Goal: Information Seeking & Learning: Learn about a topic

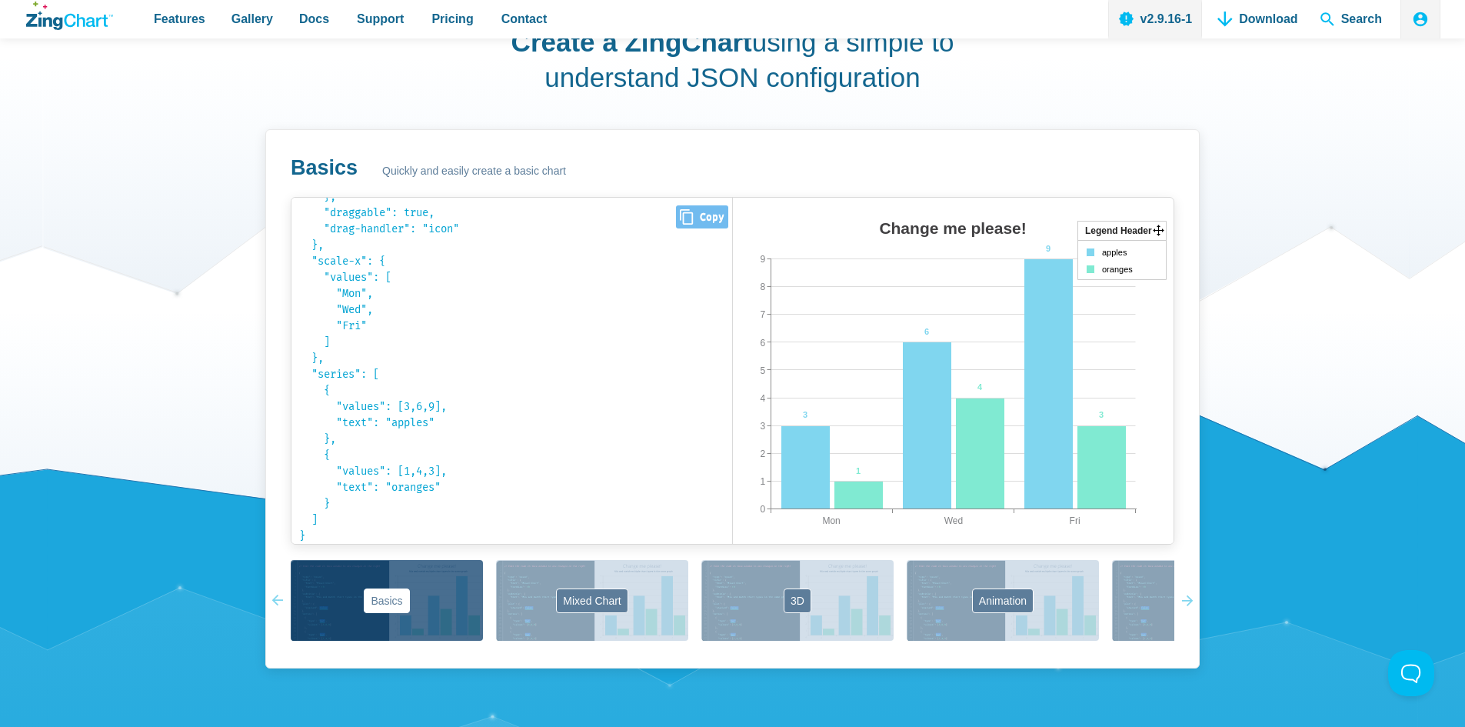
scroll to position [1000, 0]
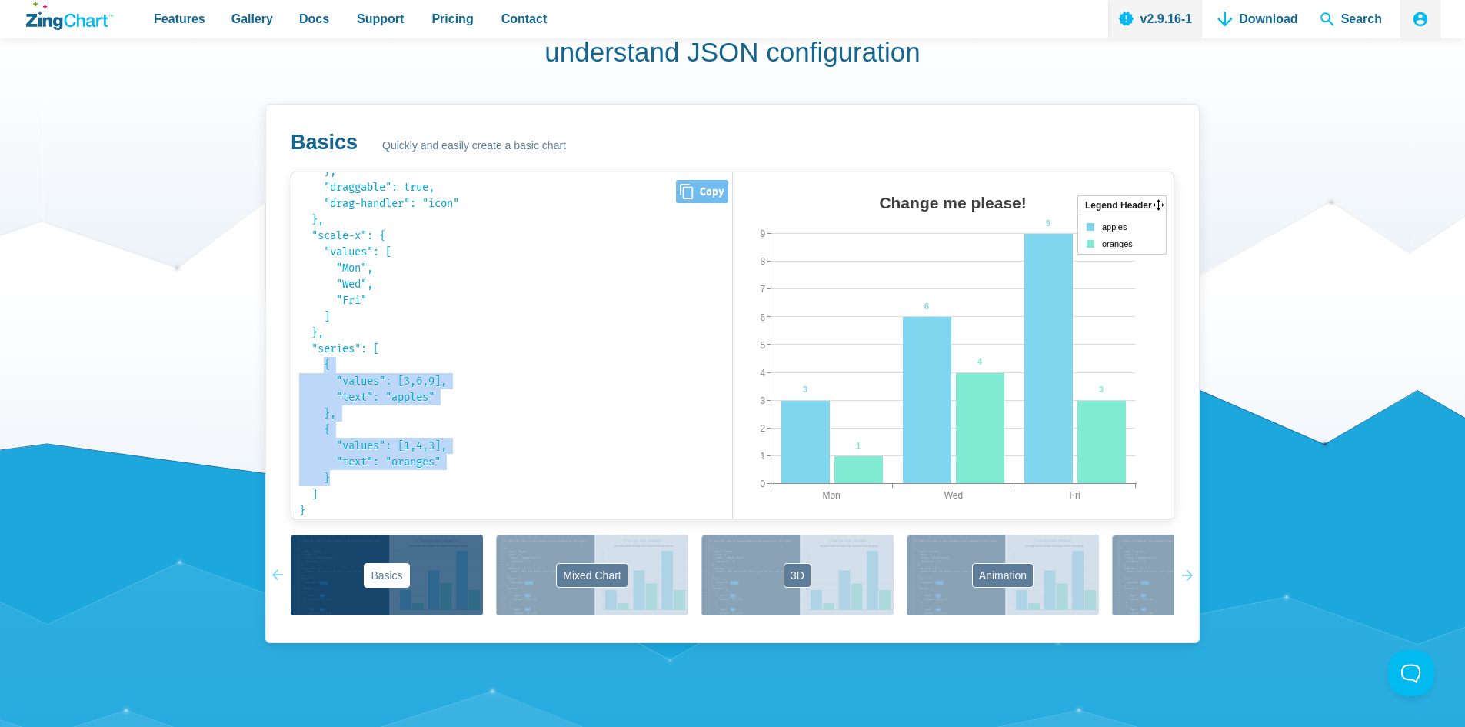
drag, startPoint x: 335, startPoint y: 375, endPoint x: 396, endPoint y: 476, distance: 118.7
click at [395, 478] on pre "{ "type": " bar bar area line radar scatter ", "title": { "text": " Change me p…" at bounding box center [512, 345] width 441 height 346
copy code "{ "values": [3,6,9], "text": "apples" }, { "values": [1,4,3], "text": "oranges"…"
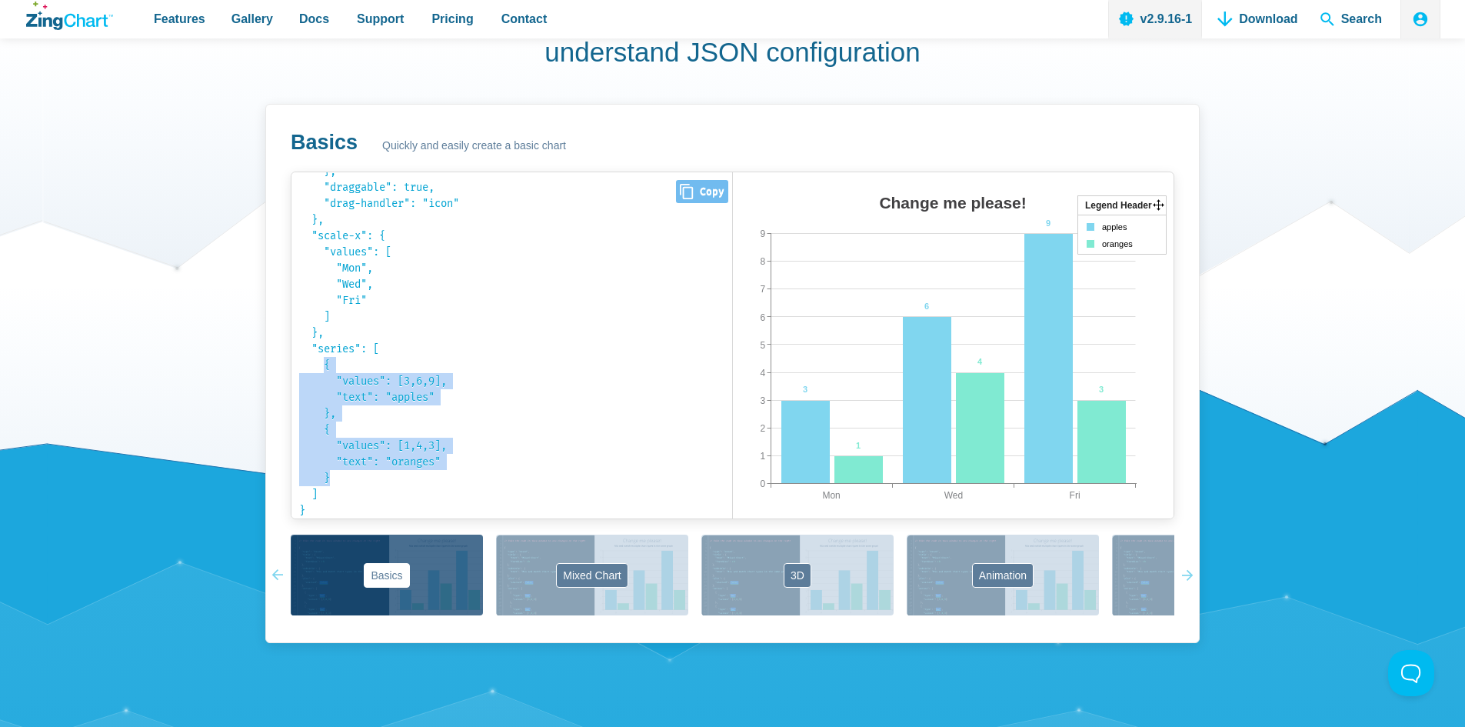
click at [335, 171] on code "{ "type": " bar bar area line radar scatter ", "title": { "text": " Change me p…" at bounding box center [511, 5] width 425 height 331
drag, startPoint x: 325, startPoint y: 364, endPoint x: 377, endPoint y: 473, distance: 121.1
click at [377, 473] on pre "{ "type": " bar bar area line radar scatter ", "title": { "text": " Change me p…" at bounding box center [512, 345] width 441 height 346
copy code "{ "values": [3,6,9], "text": "apples" }, { "values": [1,4,3], "text": "oranges"…"
click at [368, 171] on code "{ "type": " bar bar area line radar scatter ", "title": { "text": " Change me p…" at bounding box center [511, 5] width 425 height 331
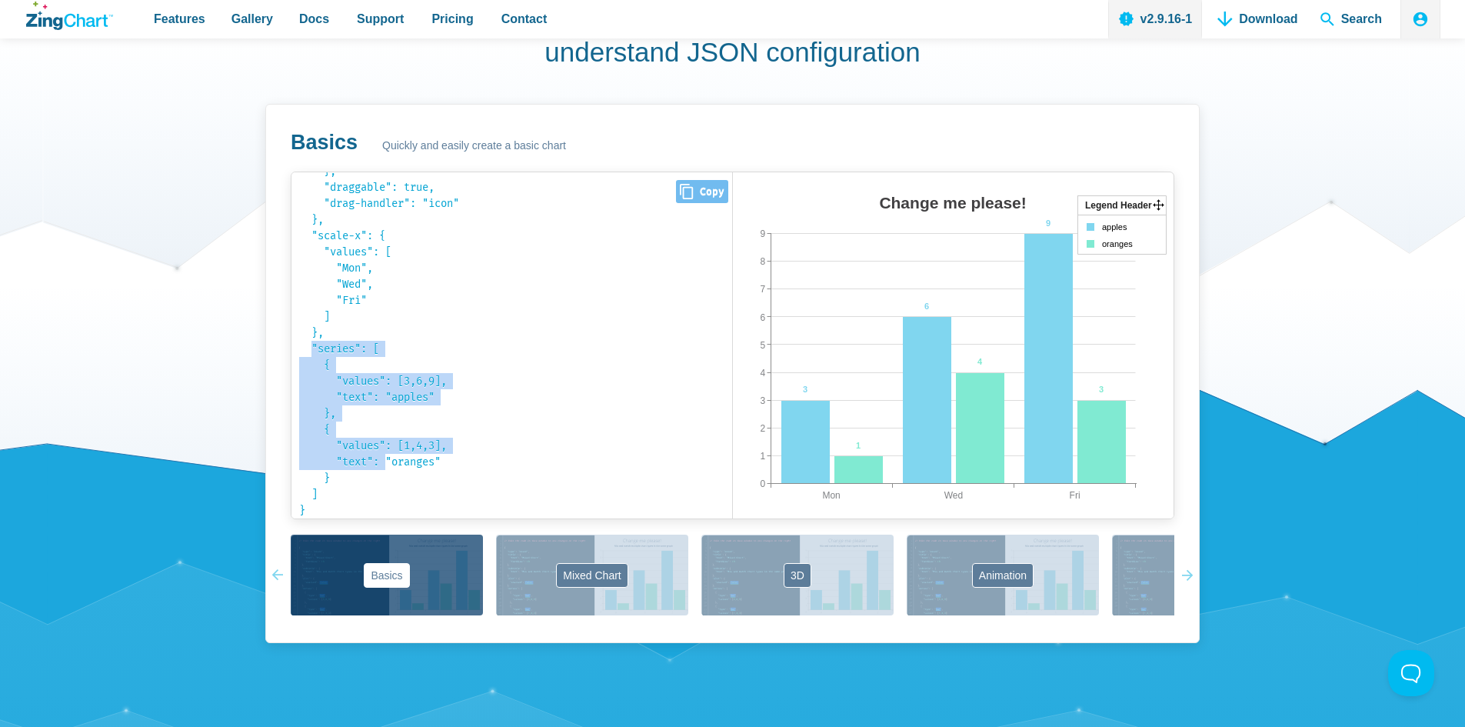
drag, startPoint x: 311, startPoint y: 346, endPoint x: 361, endPoint y: 375, distance: 57.9
click at [392, 171] on code "{ "type": " bar bar area line radar scatter ", "title": { "text": " Change me p…" at bounding box center [511, 5] width 425 height 331
click at [359, 369] on pre "{ "type": " bar bar area line radar scatter ", "title": { "text": " Change me p…" at bounding box center [512, 345] width 441 height 346
drag, startPoint x: 318, startPoint y: 358, endPoint x: 405, endPoint y: 478, distance: 148.2
click at [405, 478] on pre "{ "type": " bar bar area line radar scatter ", "title": { "text": " Change me p…" at bounding box center [512, 345] width 441 height 346
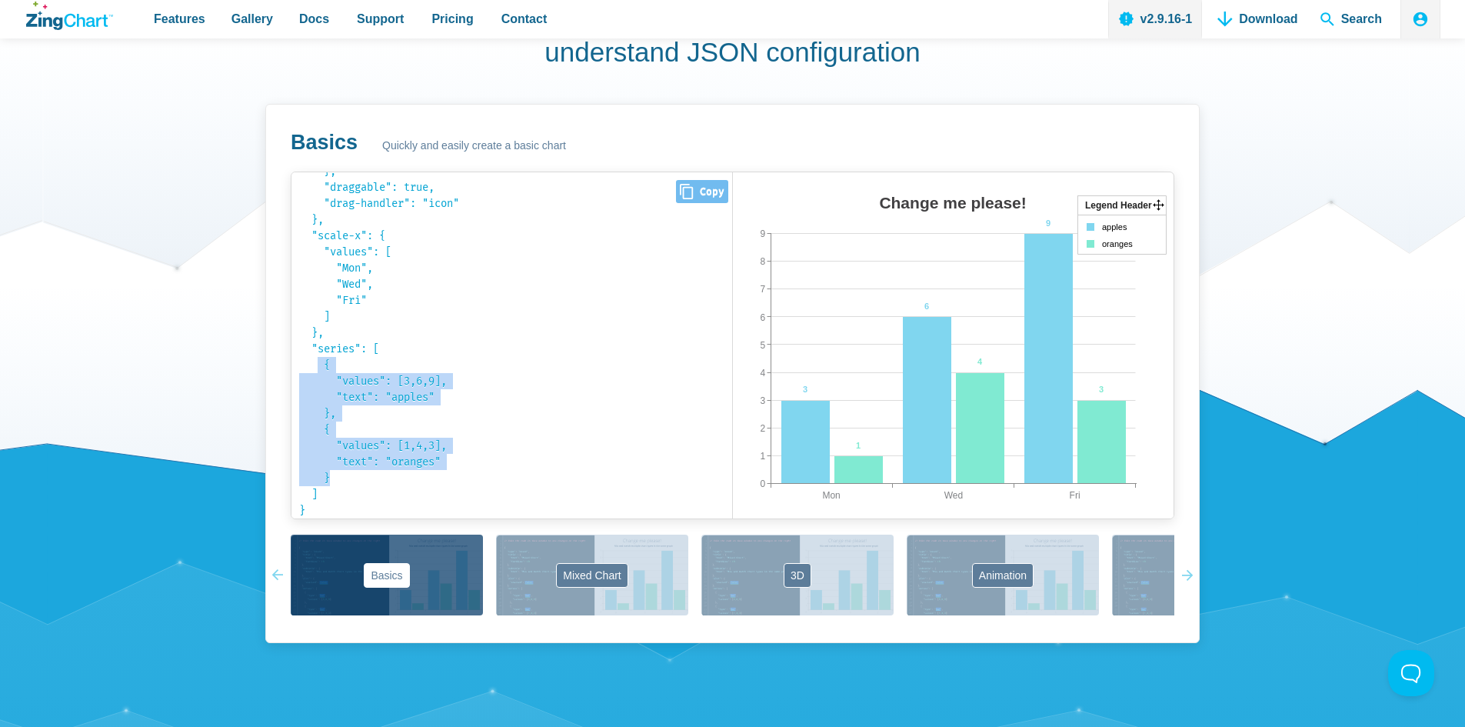
copy code "{ "values": [3,6,9], "text": "apples" }, { "values": [1,4,3], "text": "oranges"…"
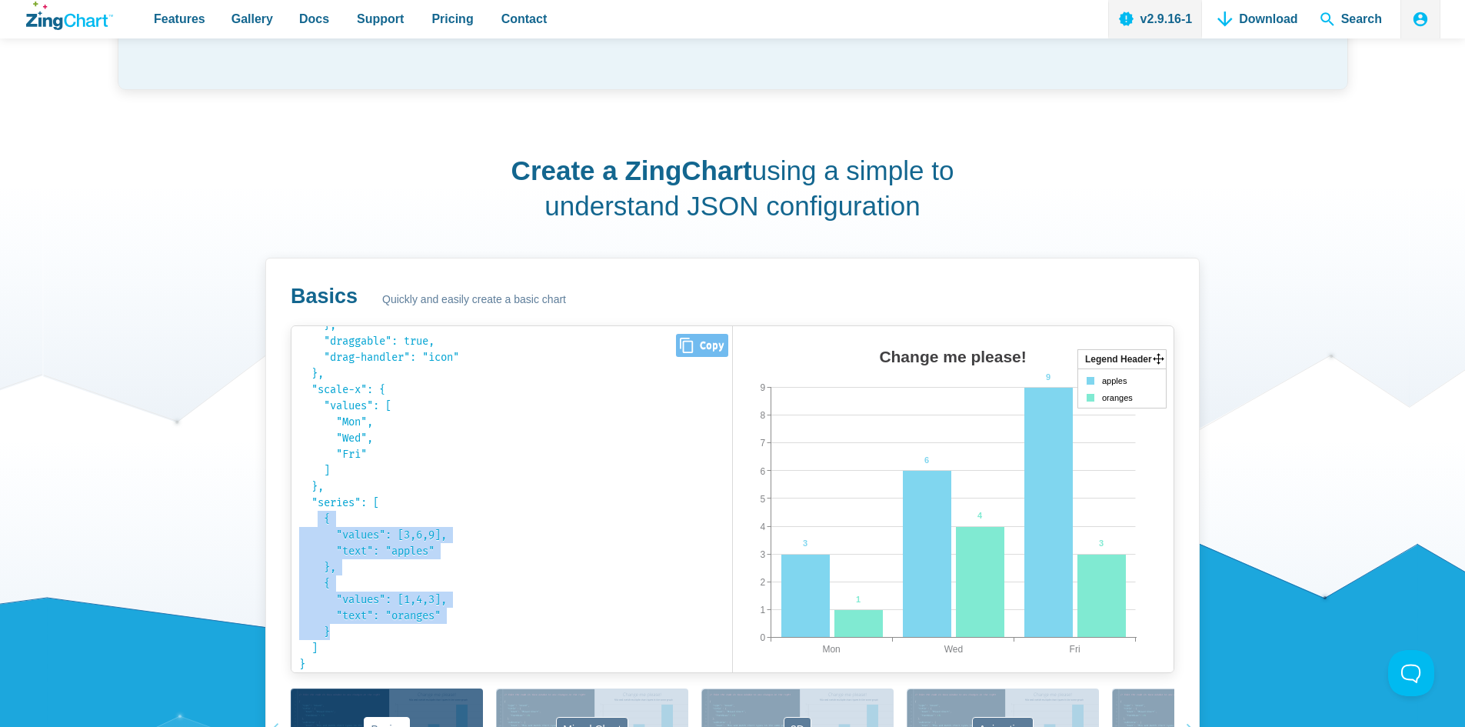
scroll to position [1231, 0]
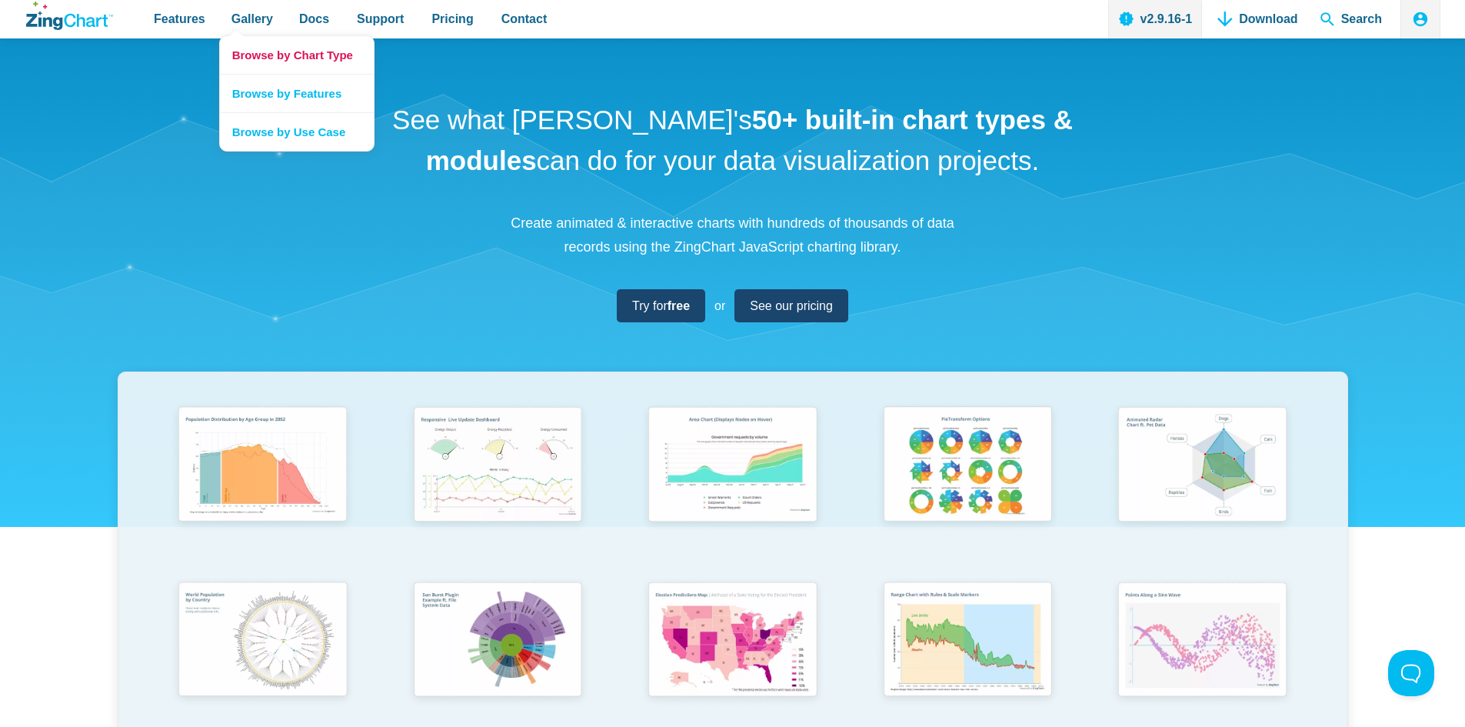
click at [278, 48] on link "Browse by Chart Type" at bounding box center [297, 55] width 154 height 38
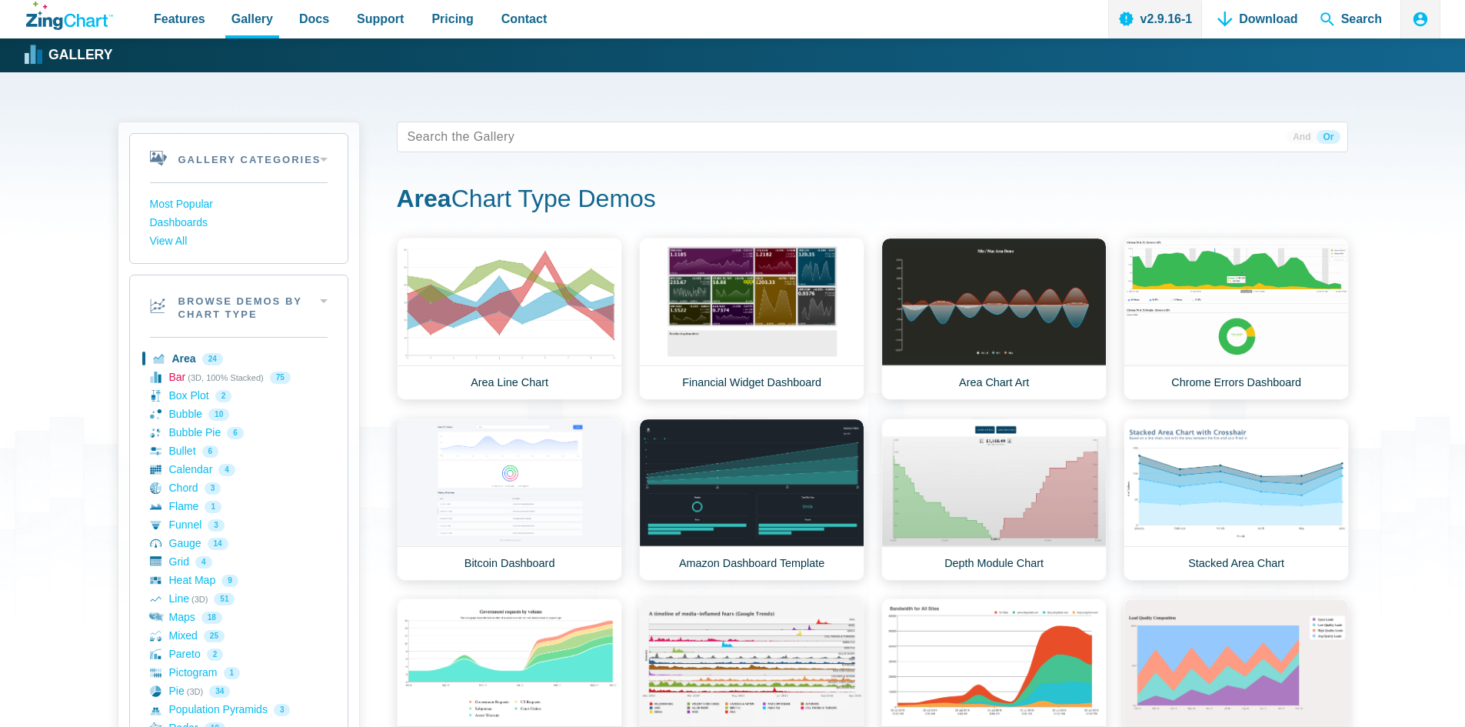
click at [162, 378] on link "Bar (3D, 100% Stacked) 75" at bounding box center [239, 377] width 178 height 18
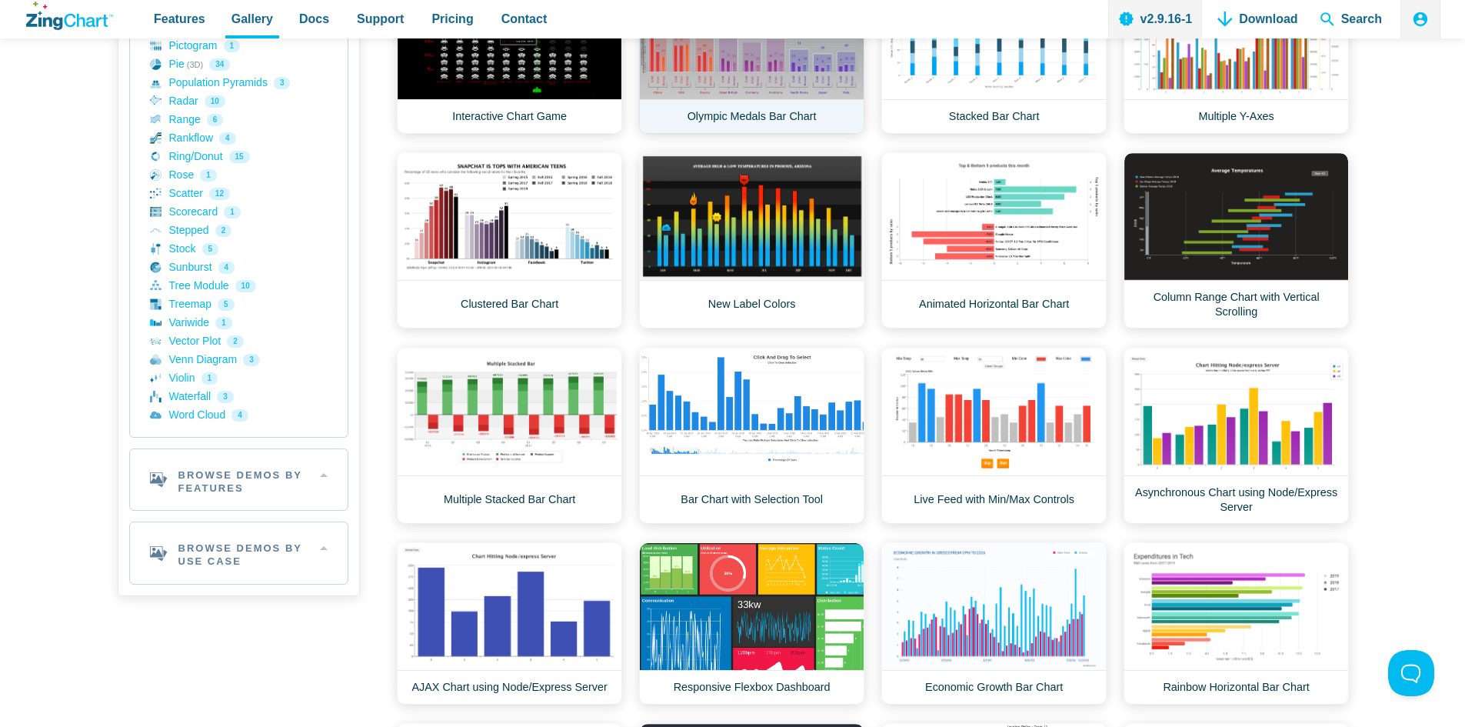
scroll to position [769, 0]
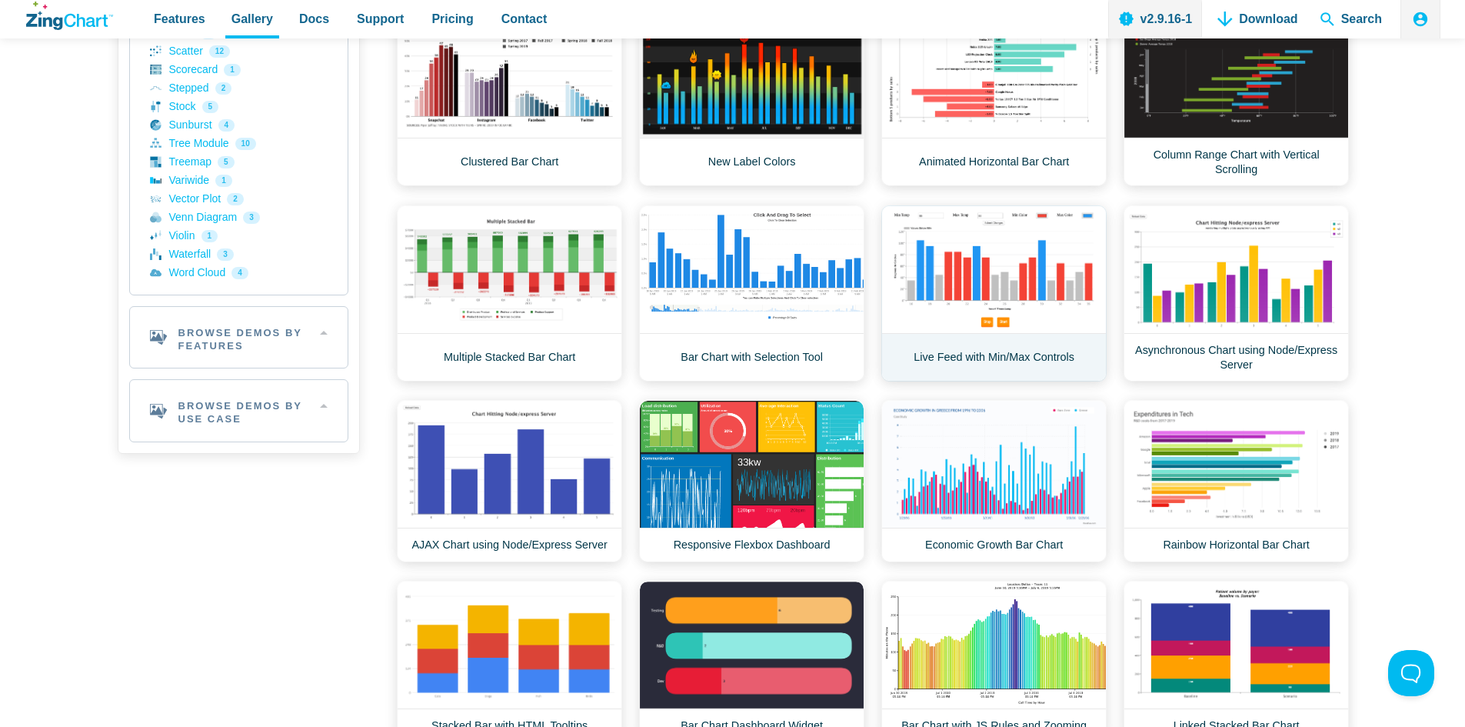
click at [1051, 297] on link "Live Feed with Min/Max Controls" at bounding box center [994, 293] width 225 height 176
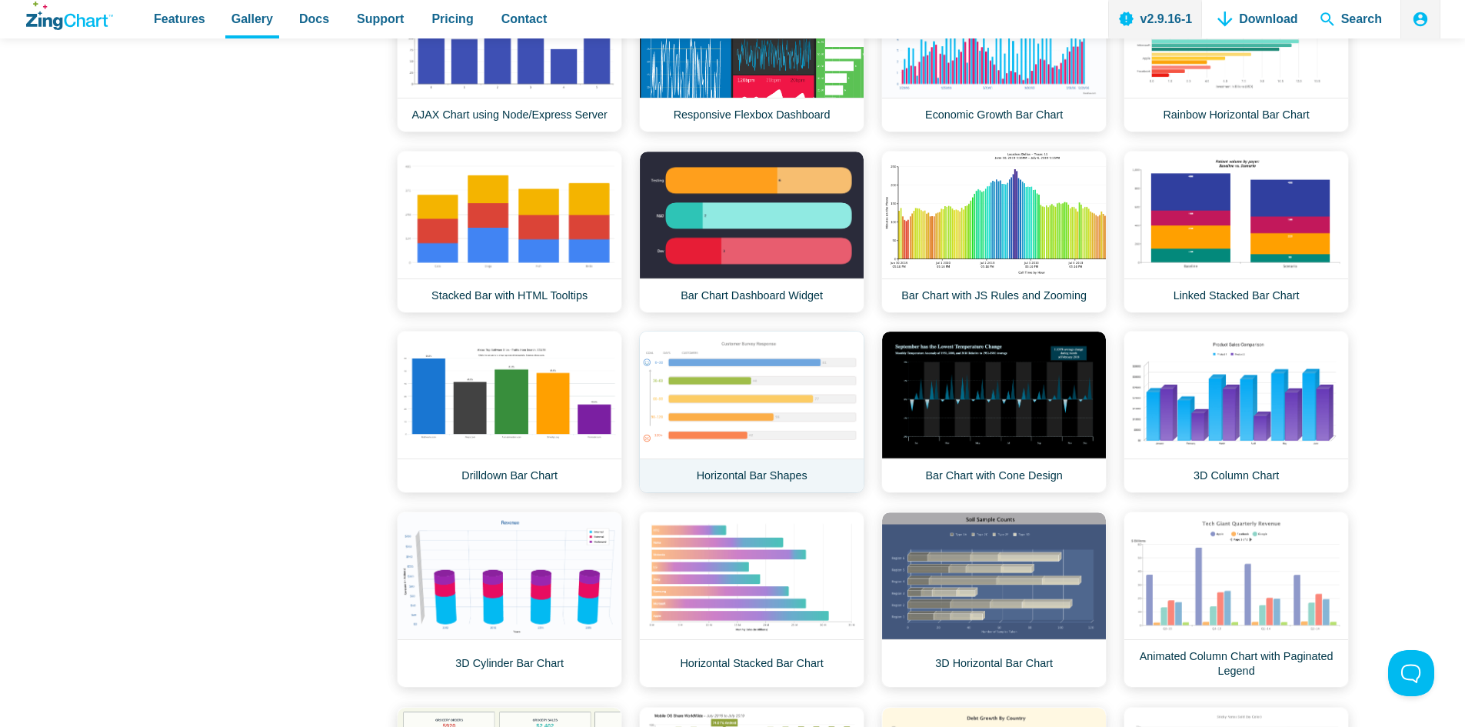
scroll to position [1385, 0]
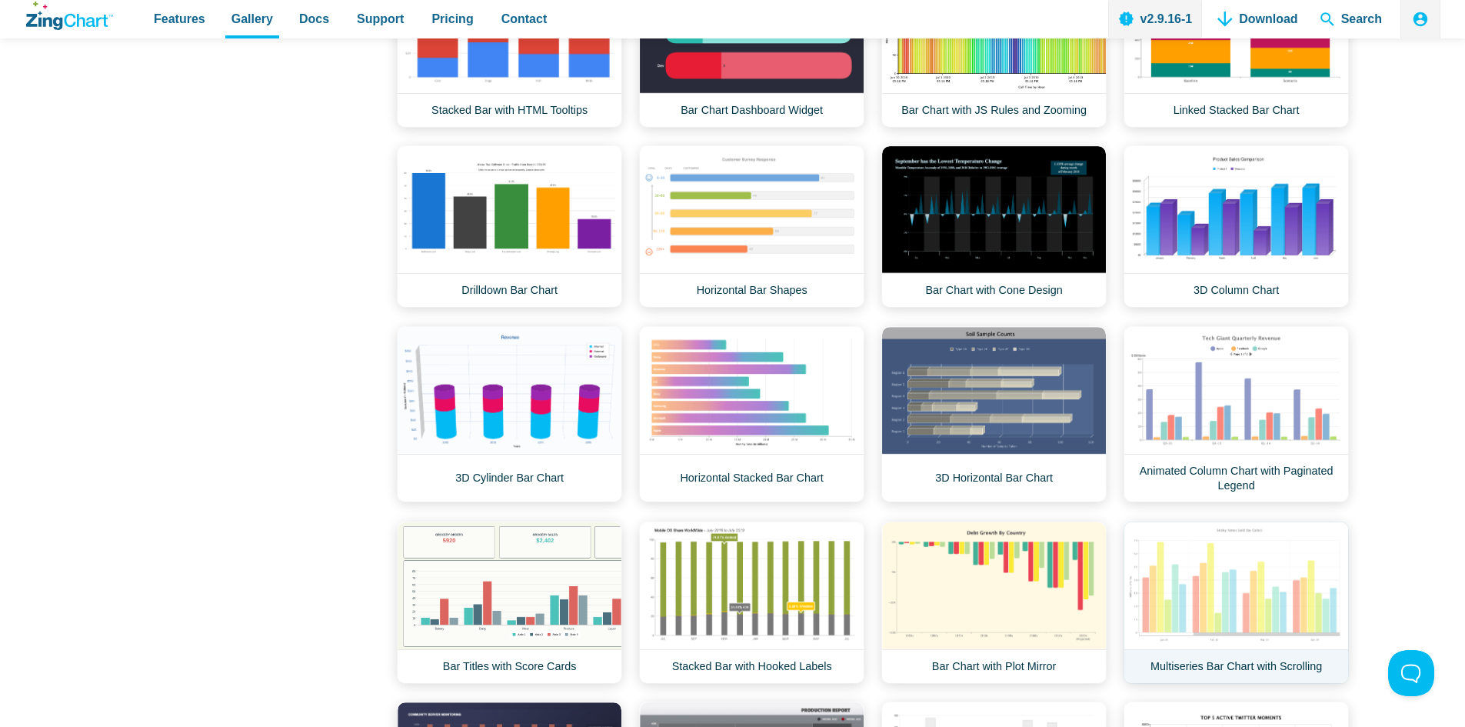
click at [1219, 587] on link "Multiseries Bar Chart with Scrolling" at bounding box center [1236, 603] width 225 height 162
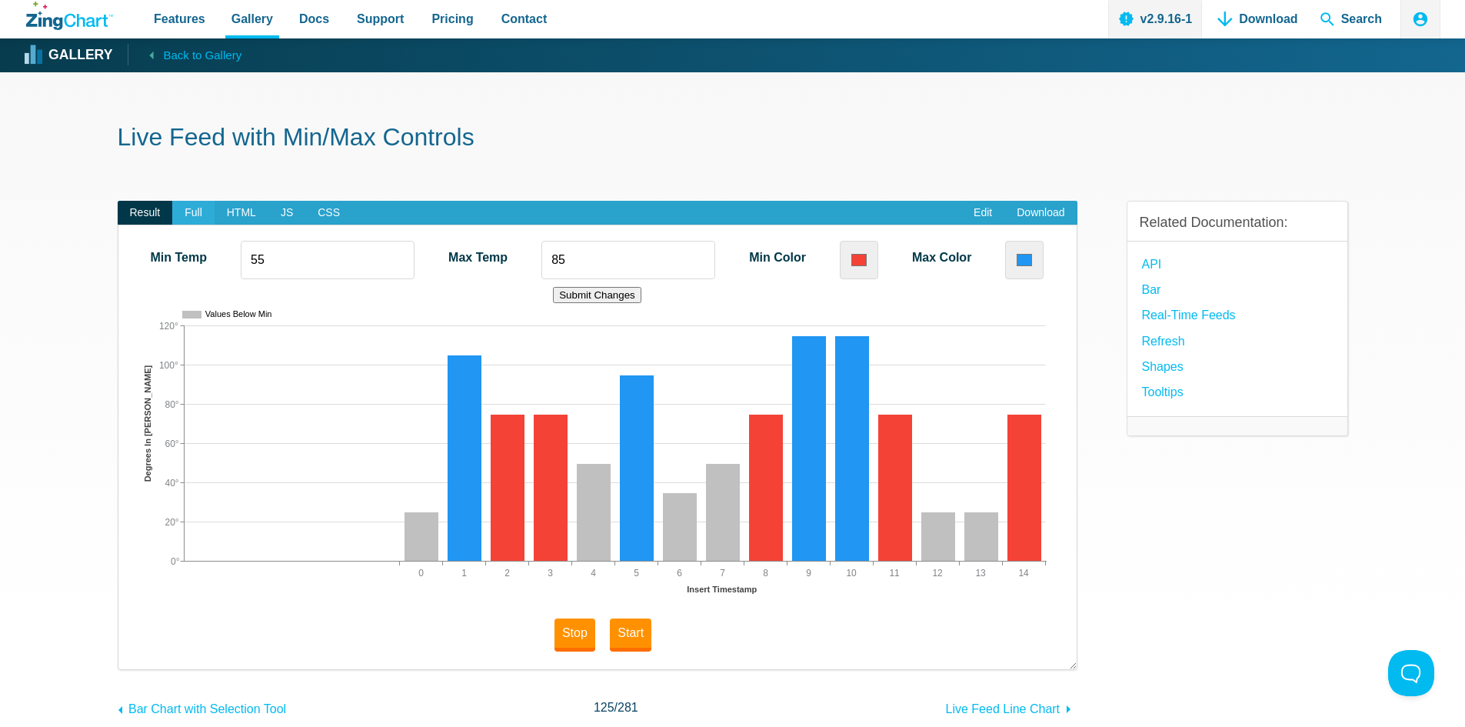
click at [185, 218] on span "Full" at bounding box center [193, 213] width 42 height 25
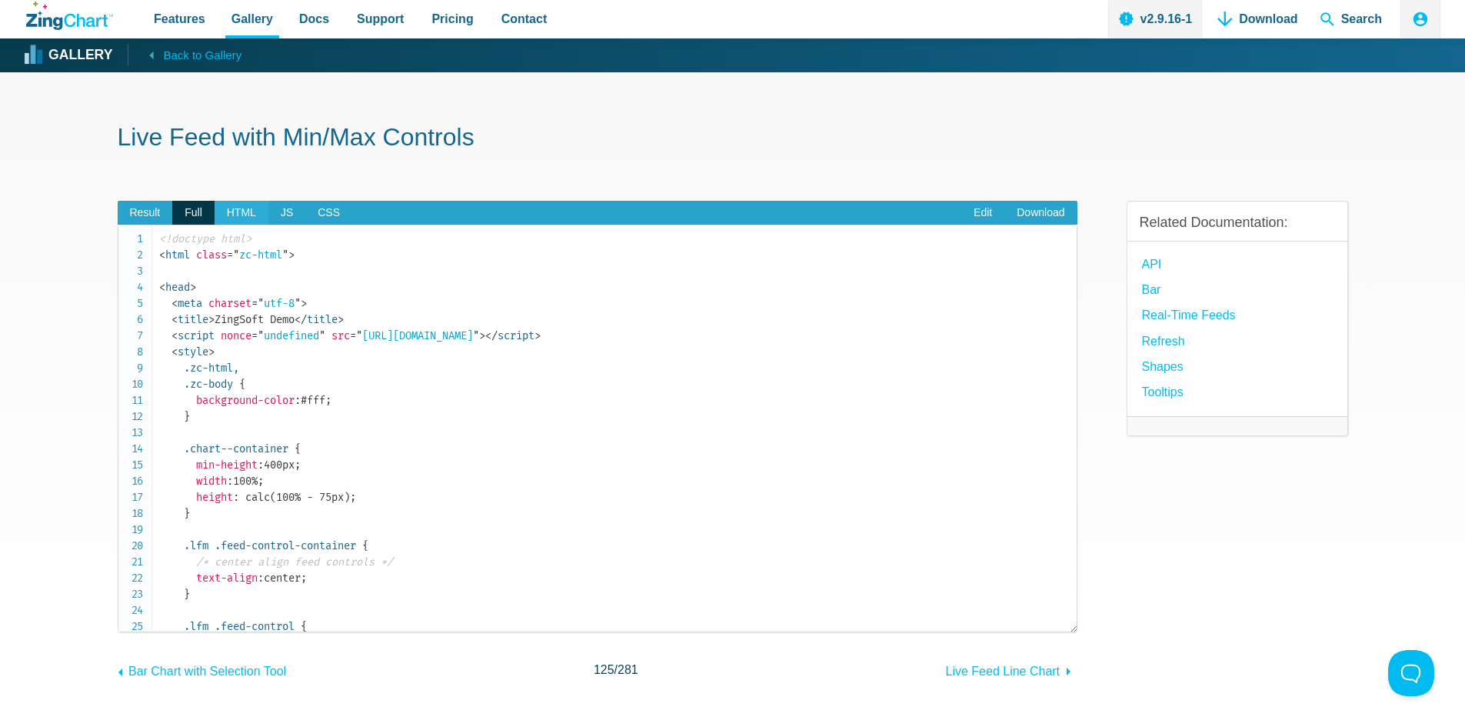
click at [228, 212] on span "HTML" at bounding box center [242, 213] width 54 height 25
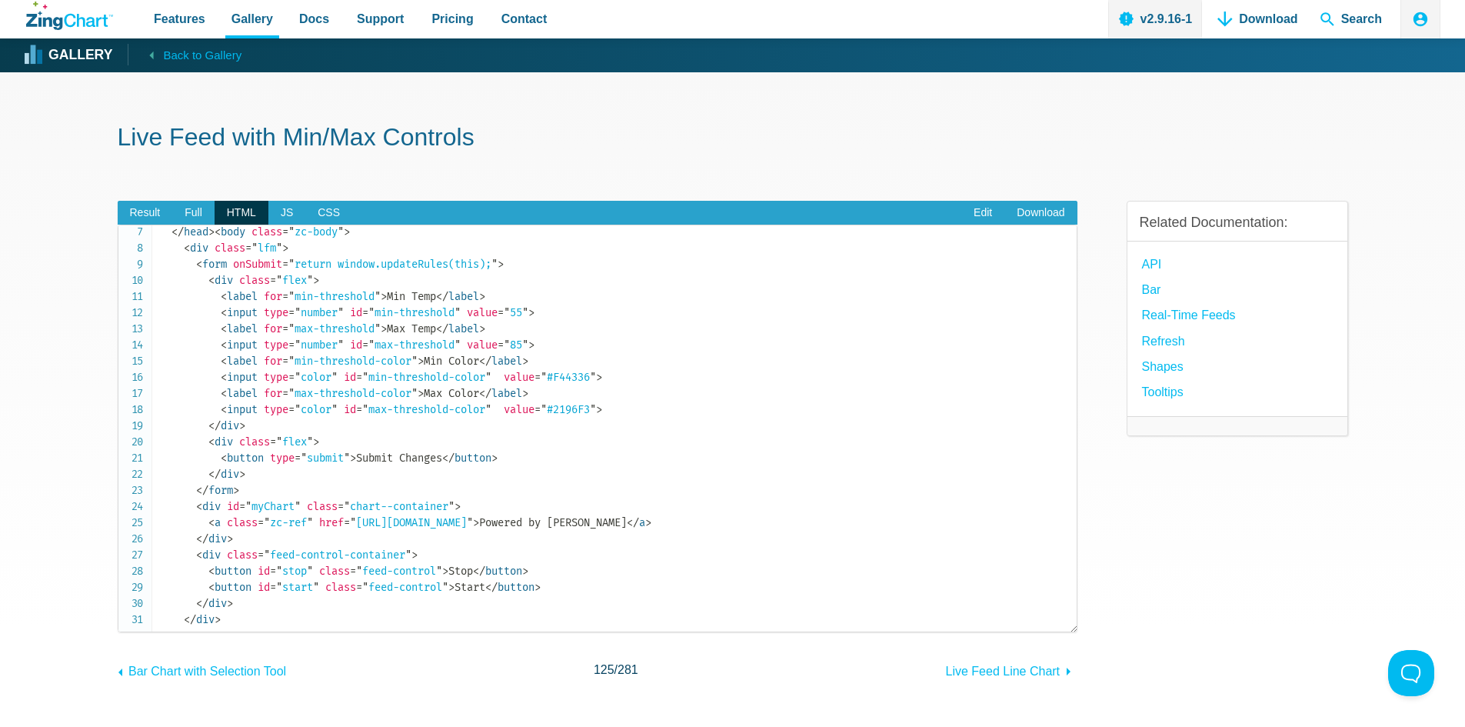
scroll to position [77, 0]
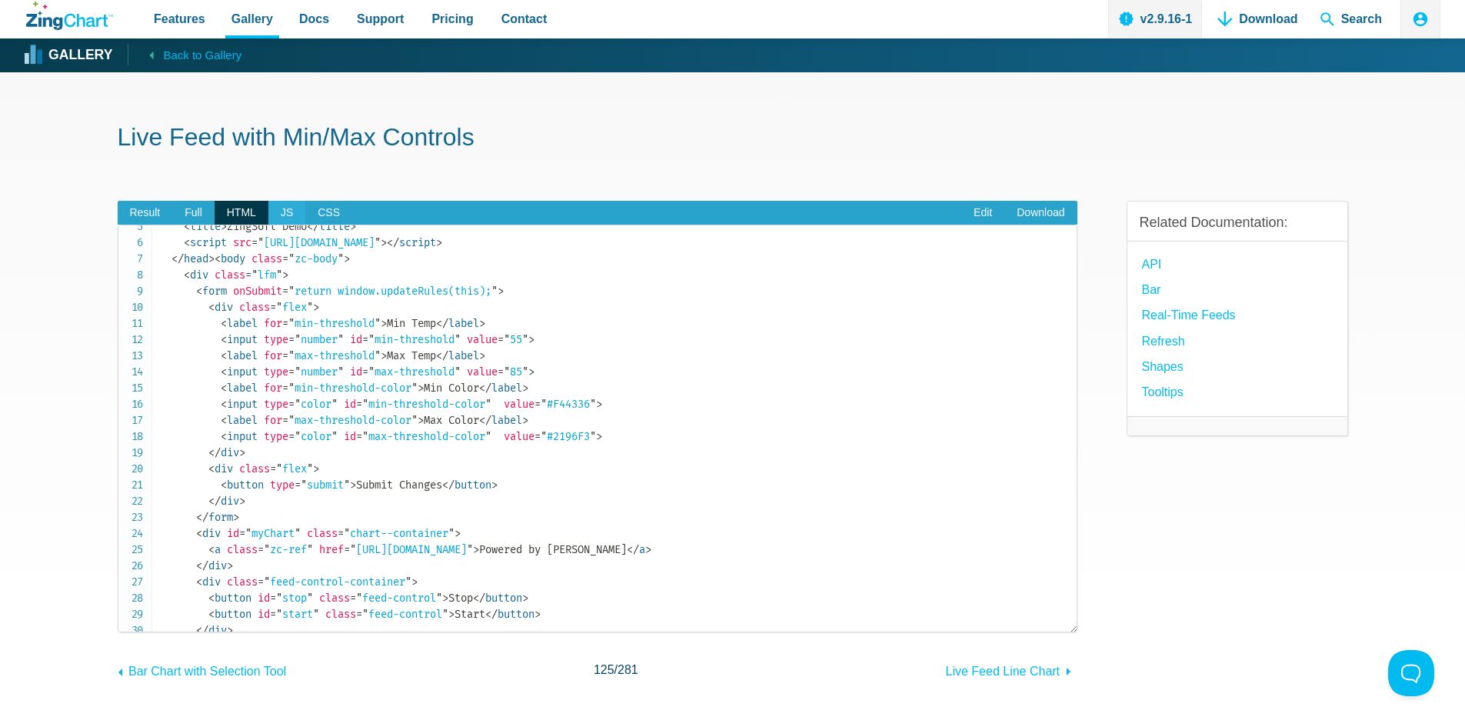
click at [279, 211] on span "JS" at bounding box center [286, 213] width 37 height 25
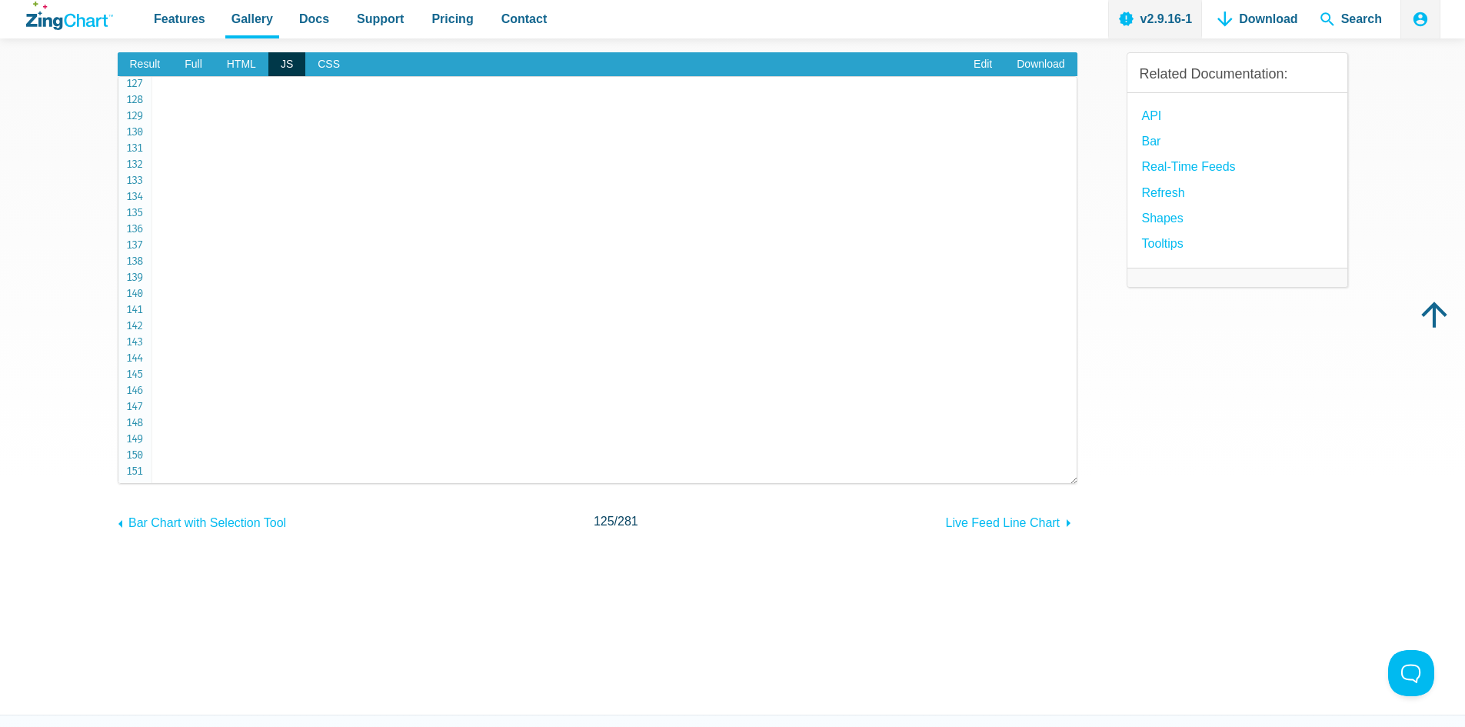
scroll to position [154, 0]
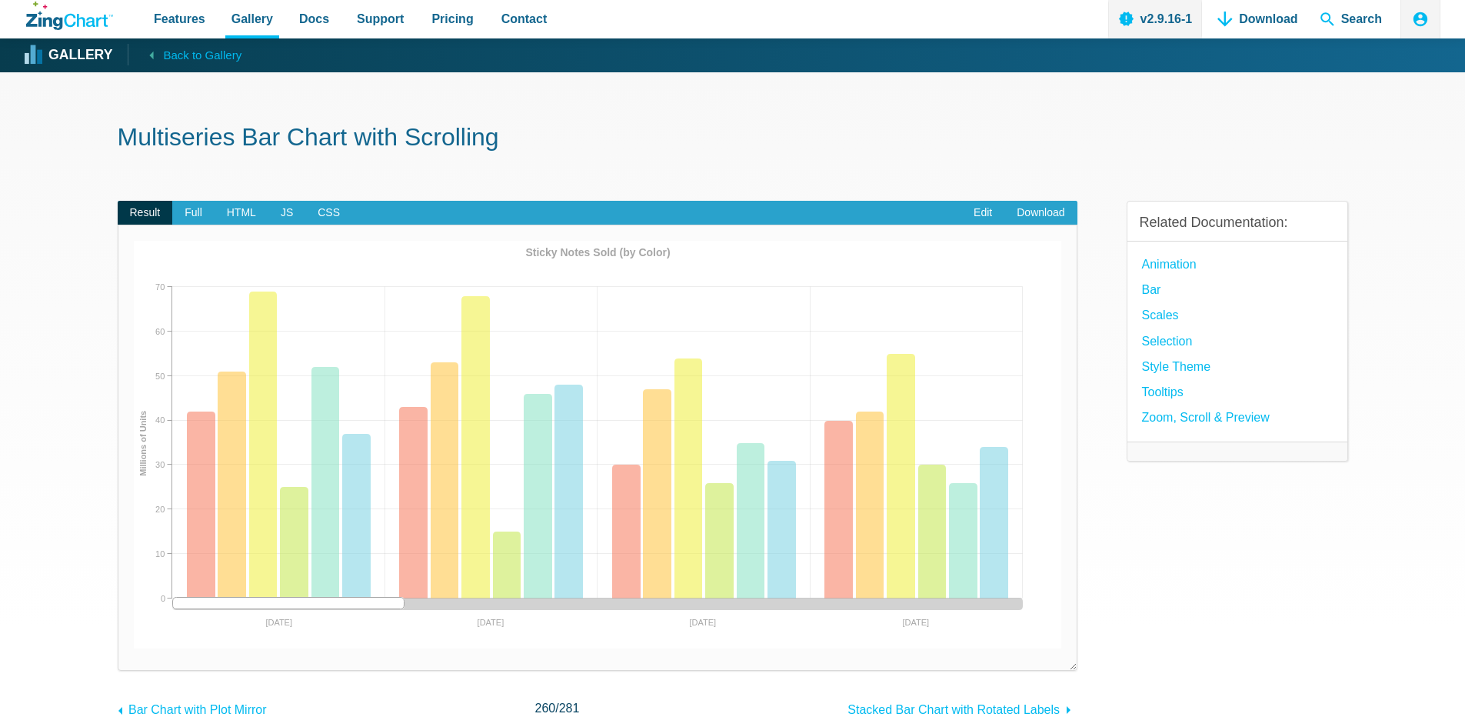
click at [553, 603] on div "App Content" at bounding box center [597, 604] width 851 height 12
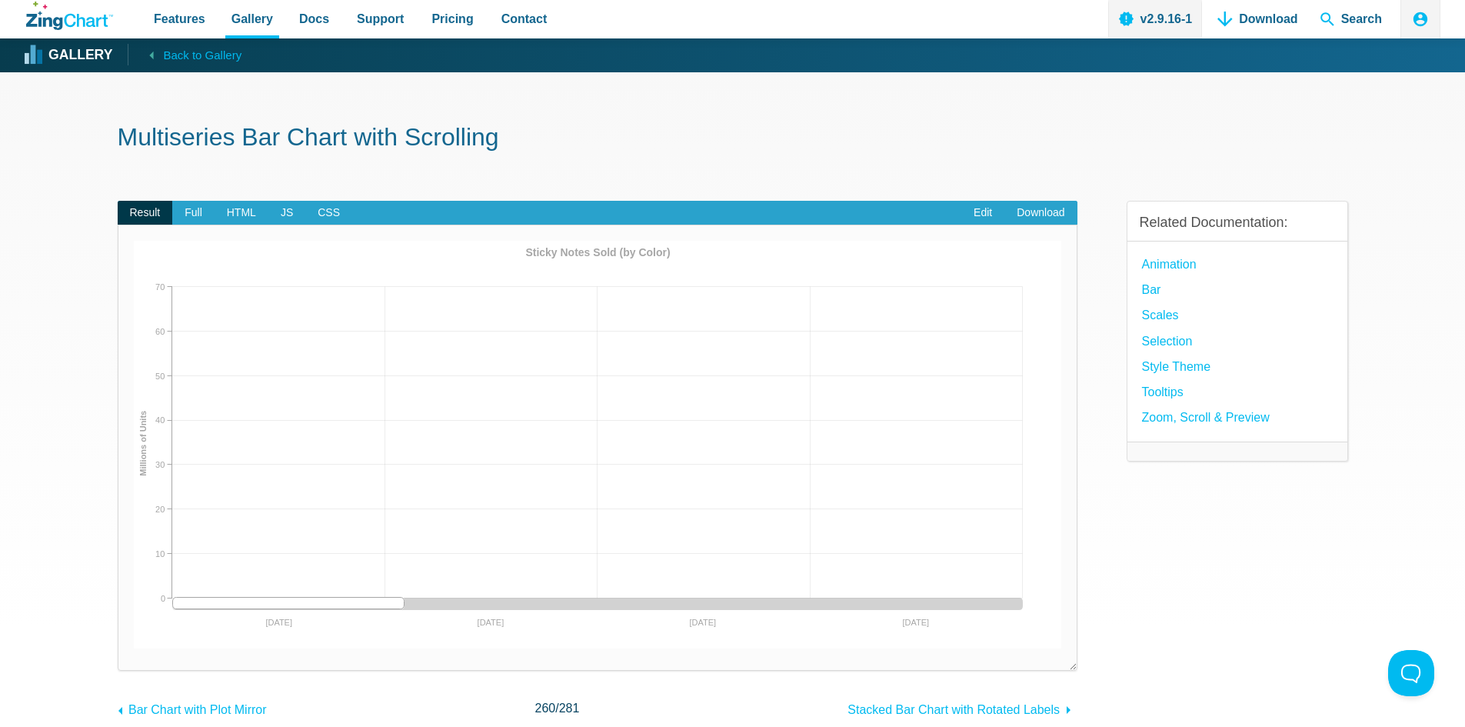
drag, startPoint x: 436, startPoint y: 601, endPoint x: 201, endPoint y: 589, distance: 235.7
click at [201, 589] on div "Sticky Notes Sold (by Color) [DATE] Apr [DATE] Mar 19 0 70 10 20 30 40 50 60 Mi…" at bounding box center [598, 445] width 928 height 408
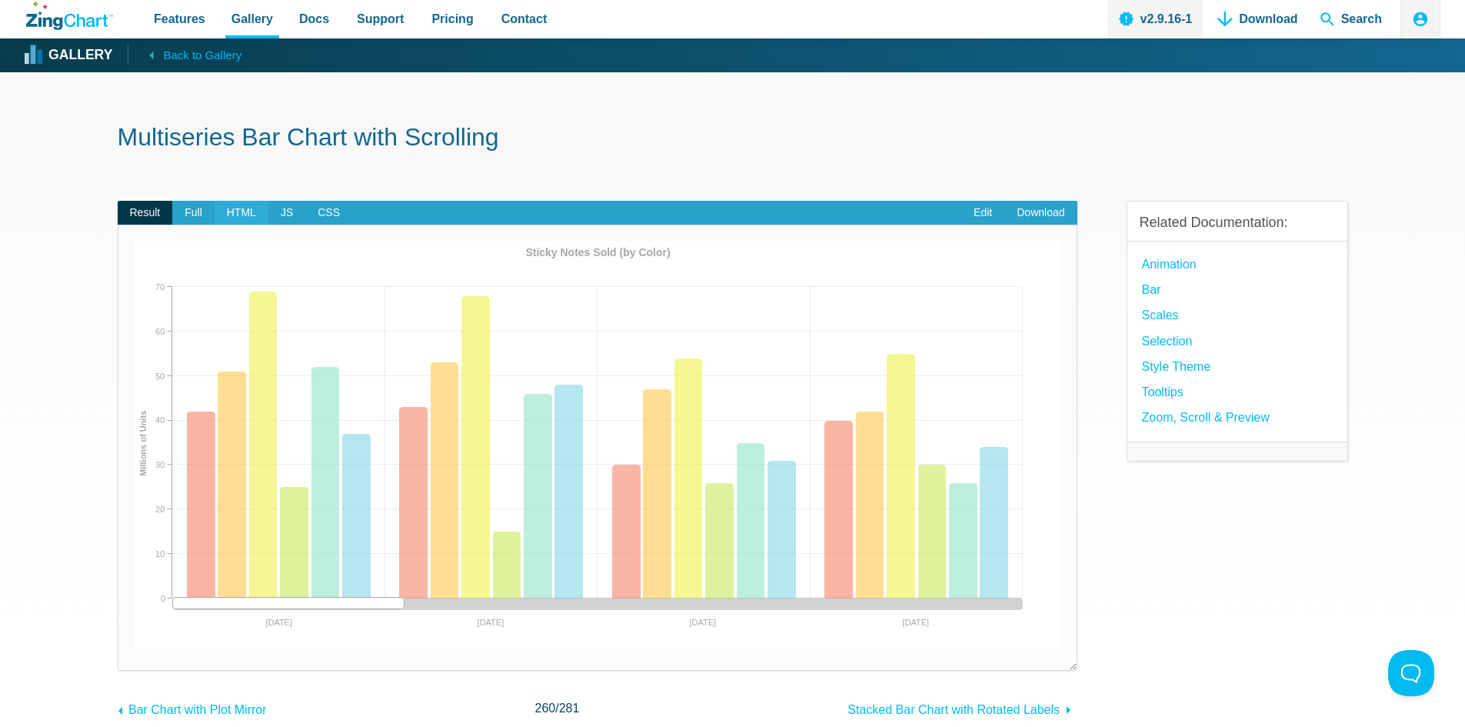
click at [245, 213] on span "HTML" at bounding box center [242, 213] width 54 height 25
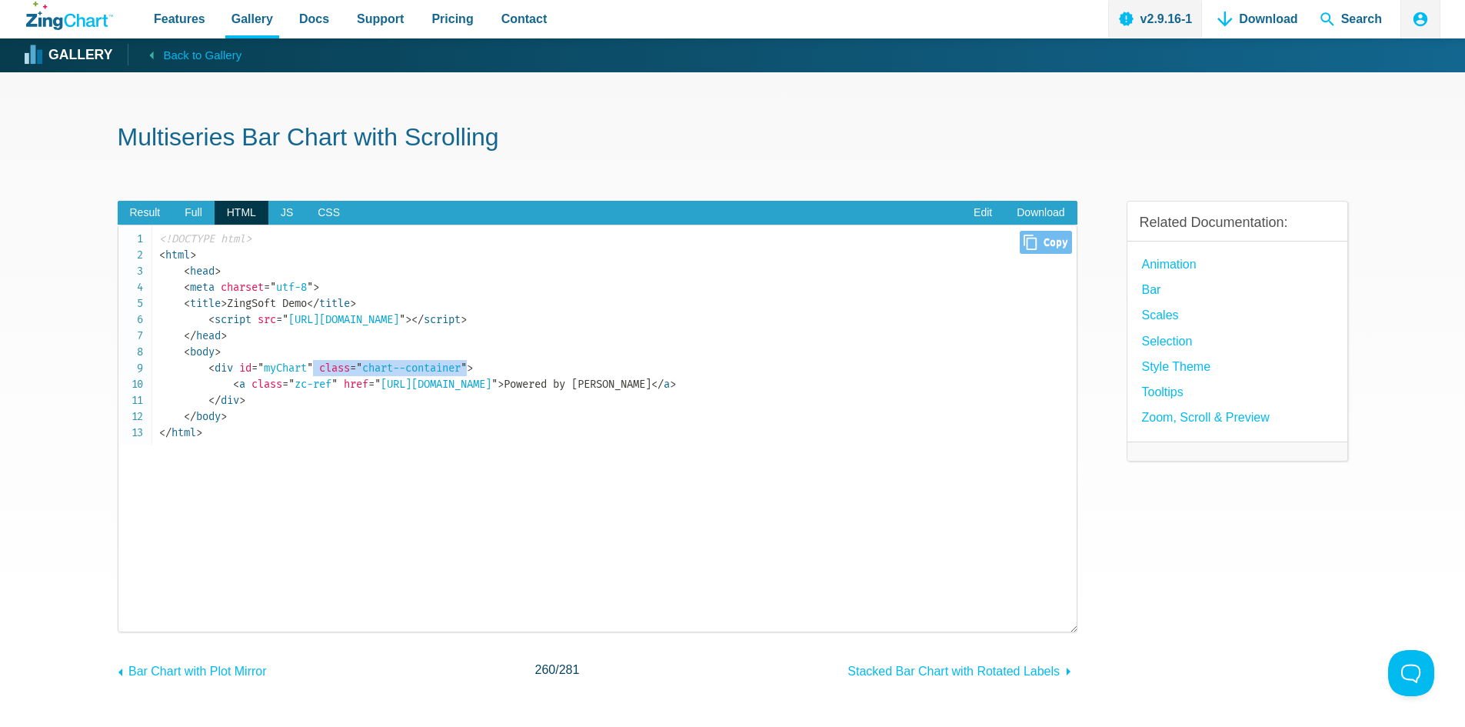
drag, startPoint x: 319, startPoint y: 367, endPoint x: 483, endPoint y: 369, distance: 163.9
click at [473, 369] on span "< div id = " myChart " class = " chart--container " >" at bounding box center [340, 368] width 265 height 13
copy span "class = " chart--container ""
click at [283, 205] on span "JS" at bounding box center [286, 213] width 37 height 25
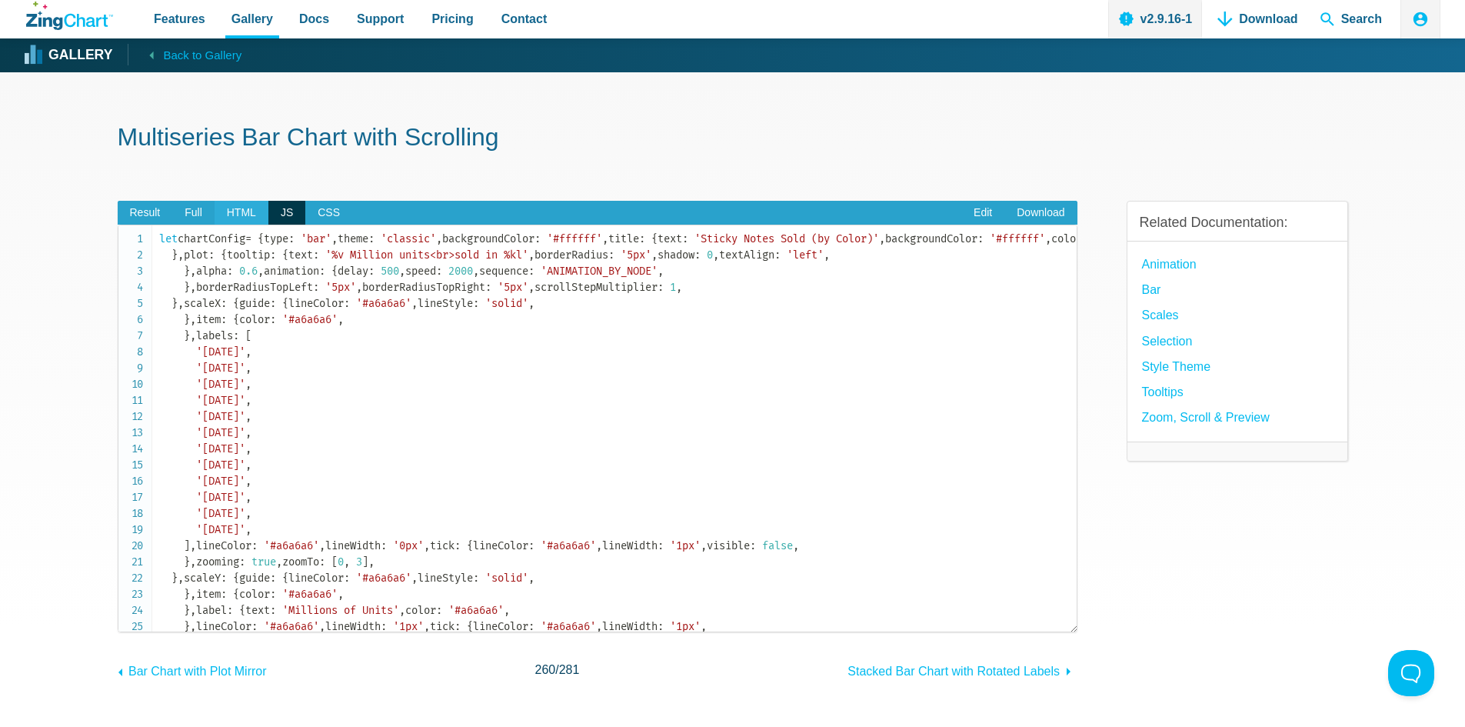
click at [226, 209] on span "HTML" at bounding box center [242, 213] width 54 height 25
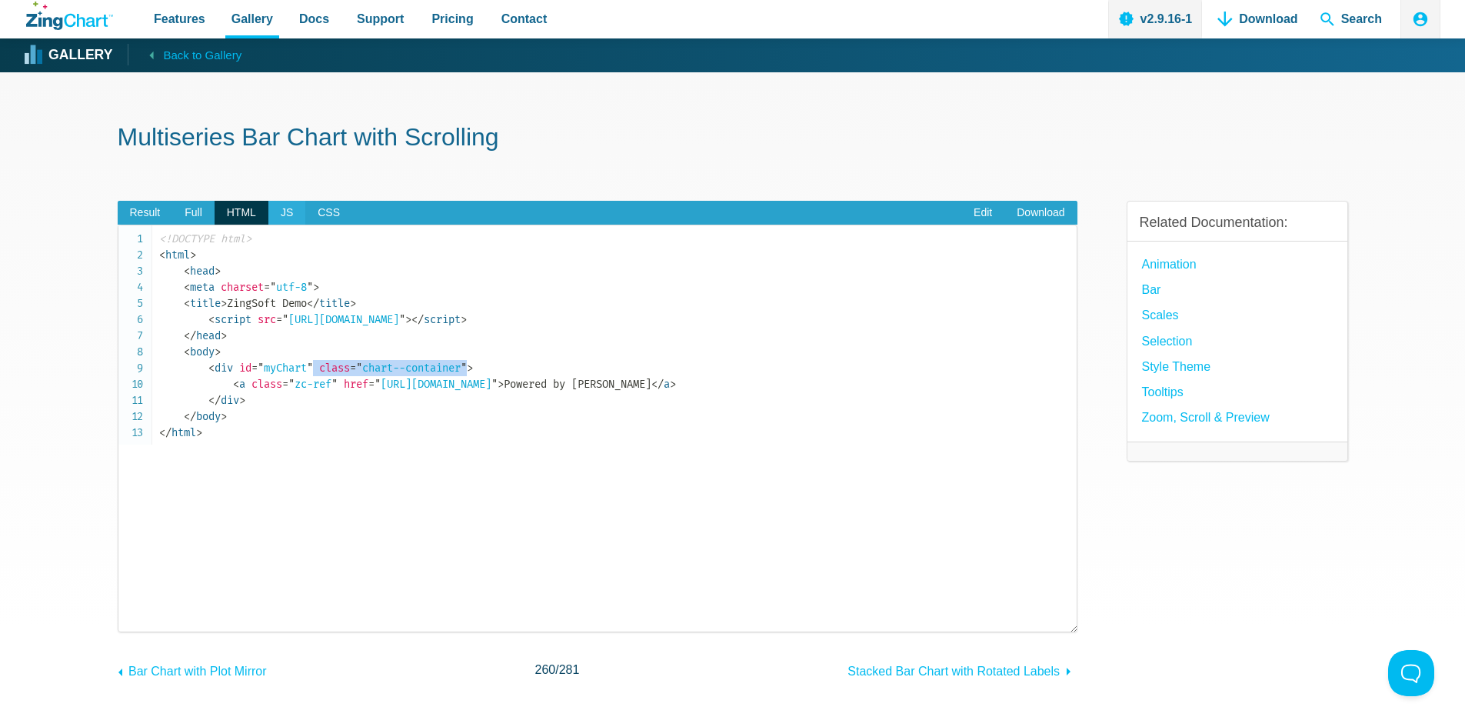
click at [283, 209] on span "JS" at bounding box center [286, 213] width 37 height 25
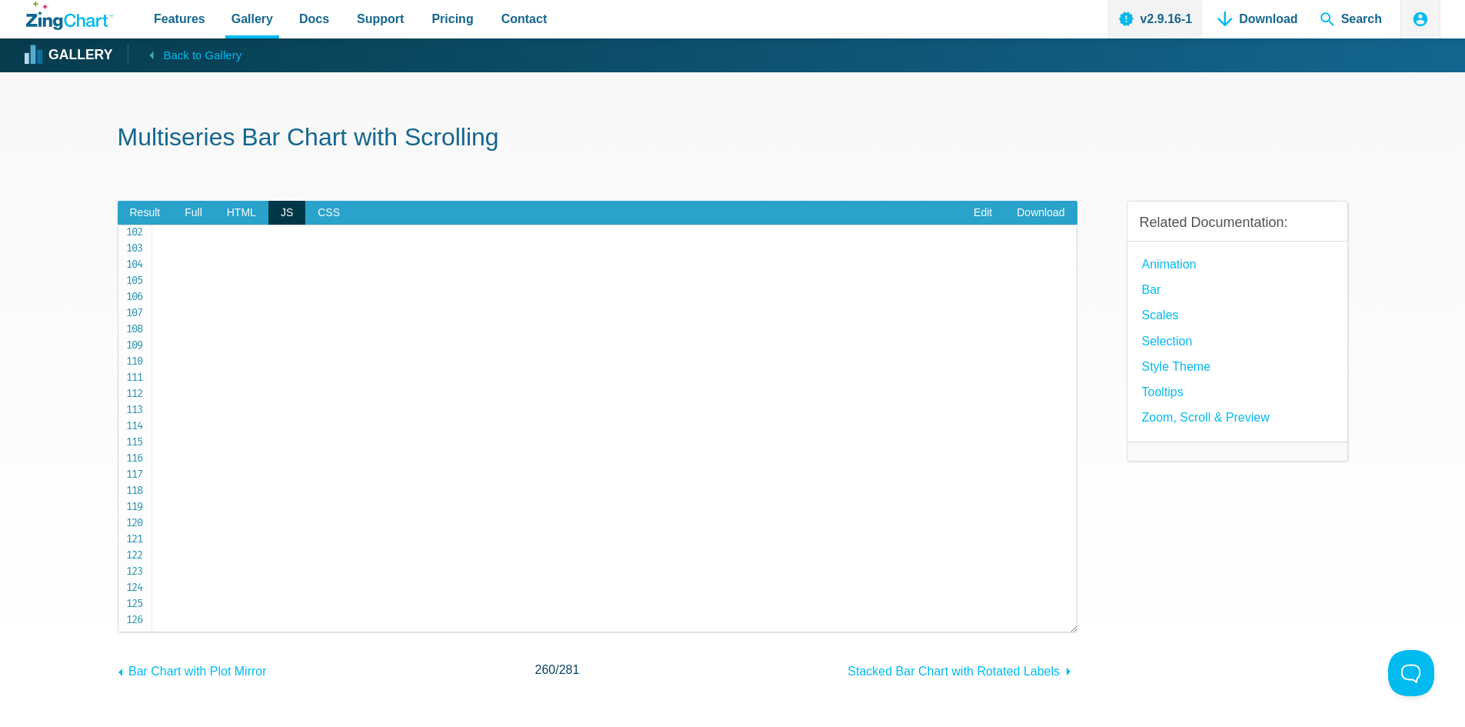
scroll to position [1640, 0]
drag, startPoint x: 205, startPoint y: 615, endPoint x: 153, endPoint y: 532, distance: 98.4
click at [153, 532] on pre "let chartConfig = { type : 'bar' , theme : 'classic' , backgroundColor : '#ffff…" at bounding box center [598, 429] width 960 height 408
copy code "zingchart . render ( { id : 'myChart' , data : chartConfig , height : '100%' , …"
click at [199, 215] on span "Full" at bounding box center [193, 213] width 42 height 25
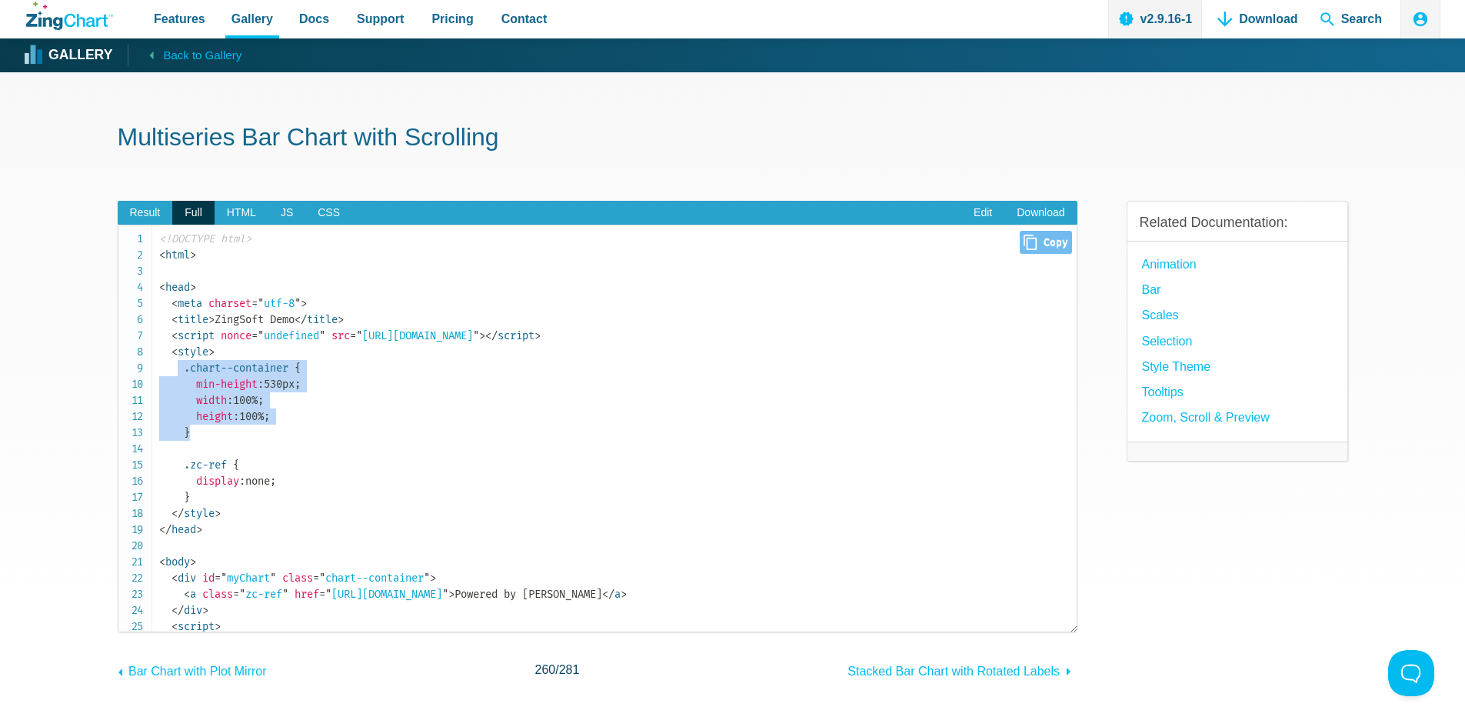
drag, startPoint x: 179, startPoint y: 366, endPoint x: 235, endPoint y: 435, distance: 88.7
copy span ".chart--container { min-height : 530px ; width : 100% ; height : 100% ; }"
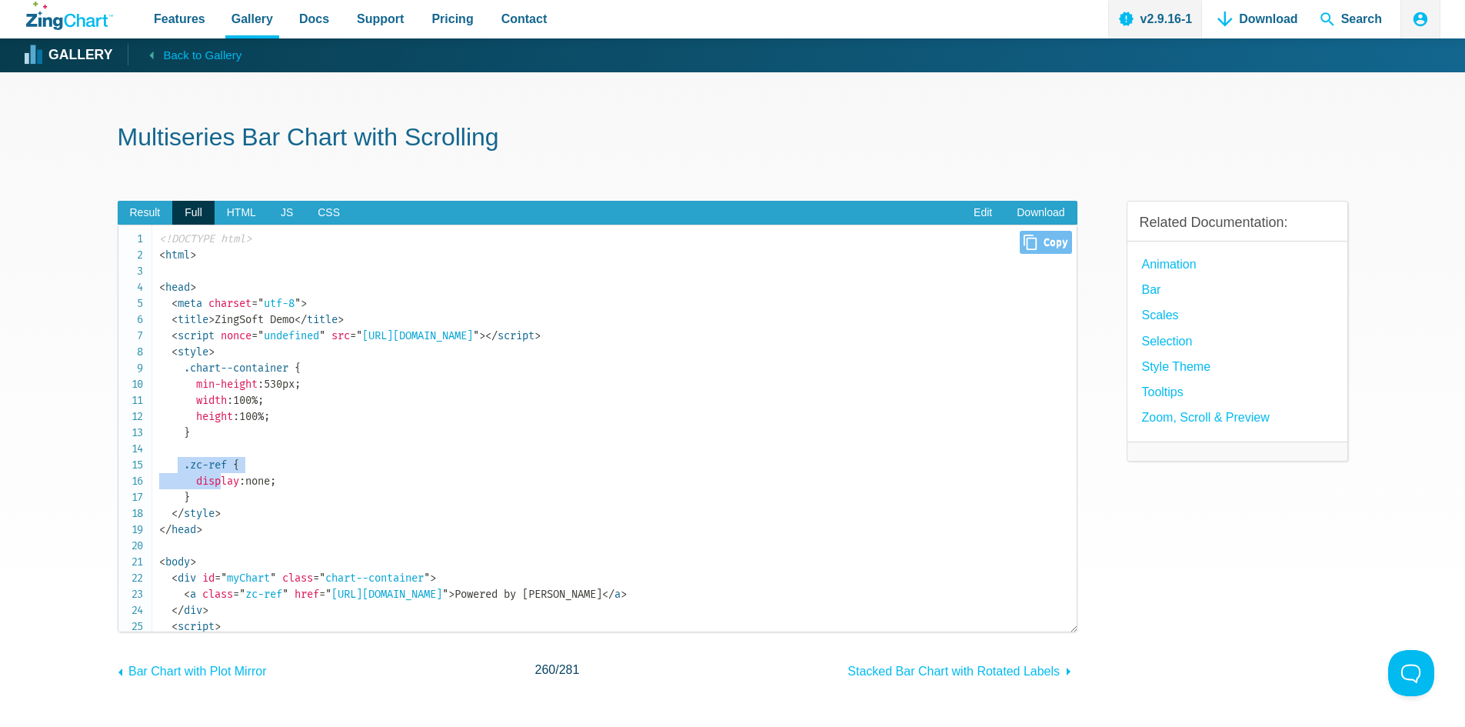
drag, startPoint x: 177, startPoint y: 458, endPoint x: 222, endPoint y: 486, distance: 52.9
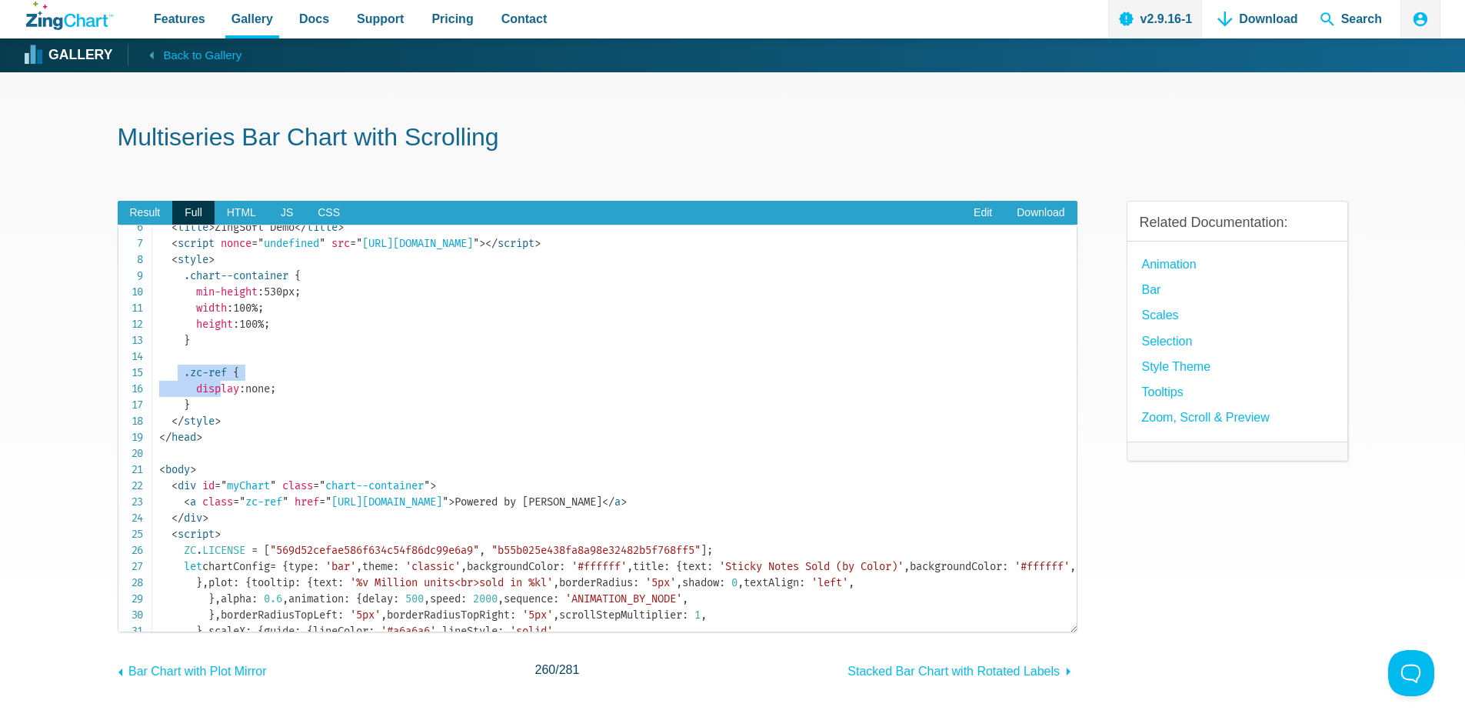
scroll to position [231, 0]
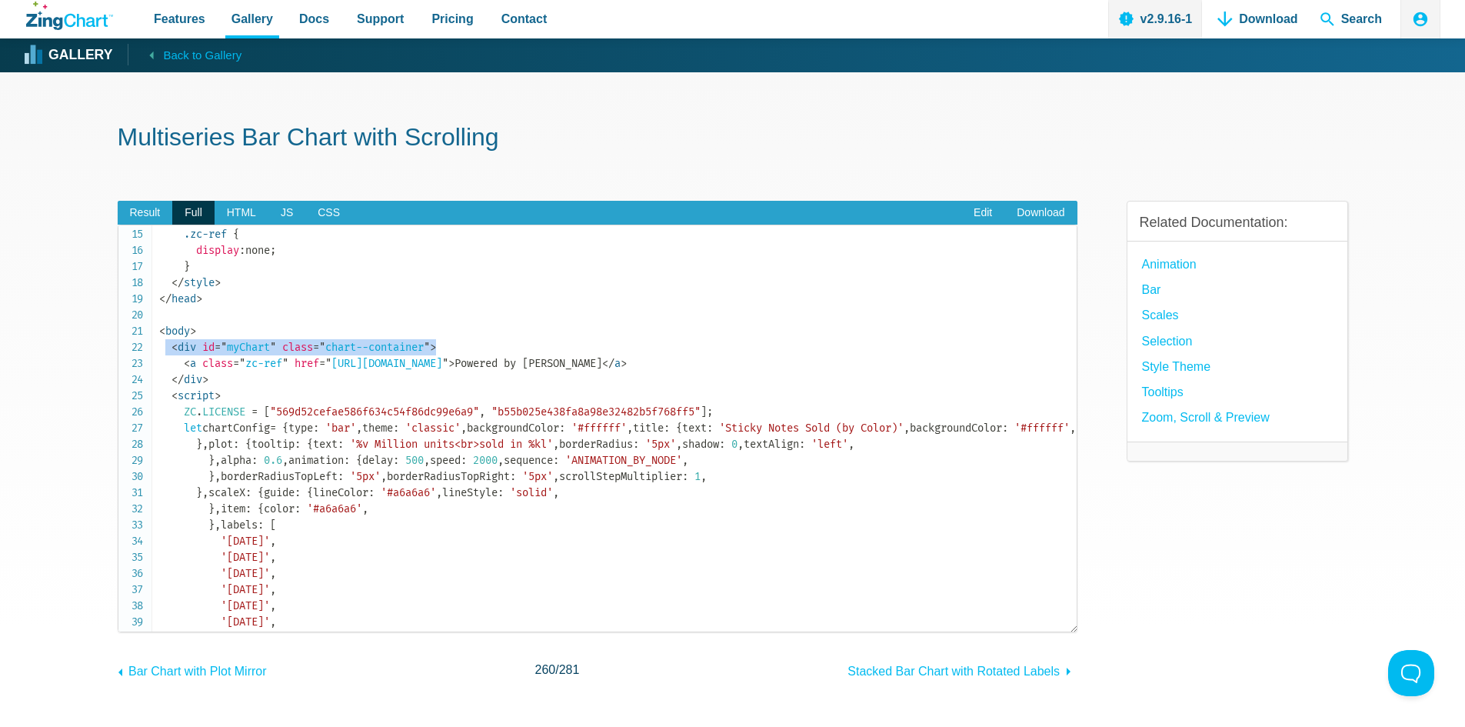
drag, startPoint x: 167, startPoint y: 348, endPoint x: 638, endPoint y: 347, distance: 471.5
click at [638, 347] on code "<!DOCTYPE html> < html > < head > < meta charset = " utf-8 " > < title > ZingSo…" at bounding box center [618, 597] width 918 height 1195
copy code "< div id = " myChart " class = " chart--container " >"
click at [286, 204] on span "JS" at bounding box center [286, 213] width 37 height 25
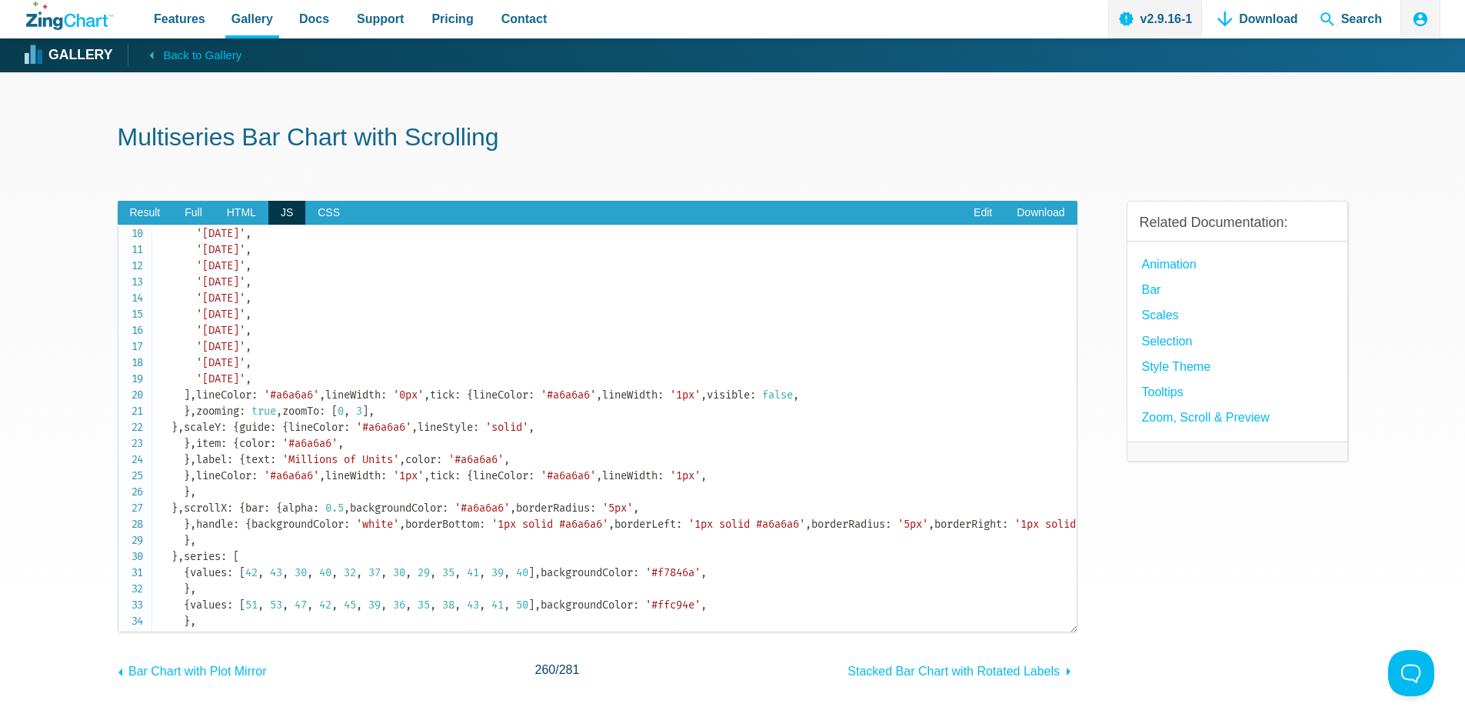
scroll to position [0, 0]
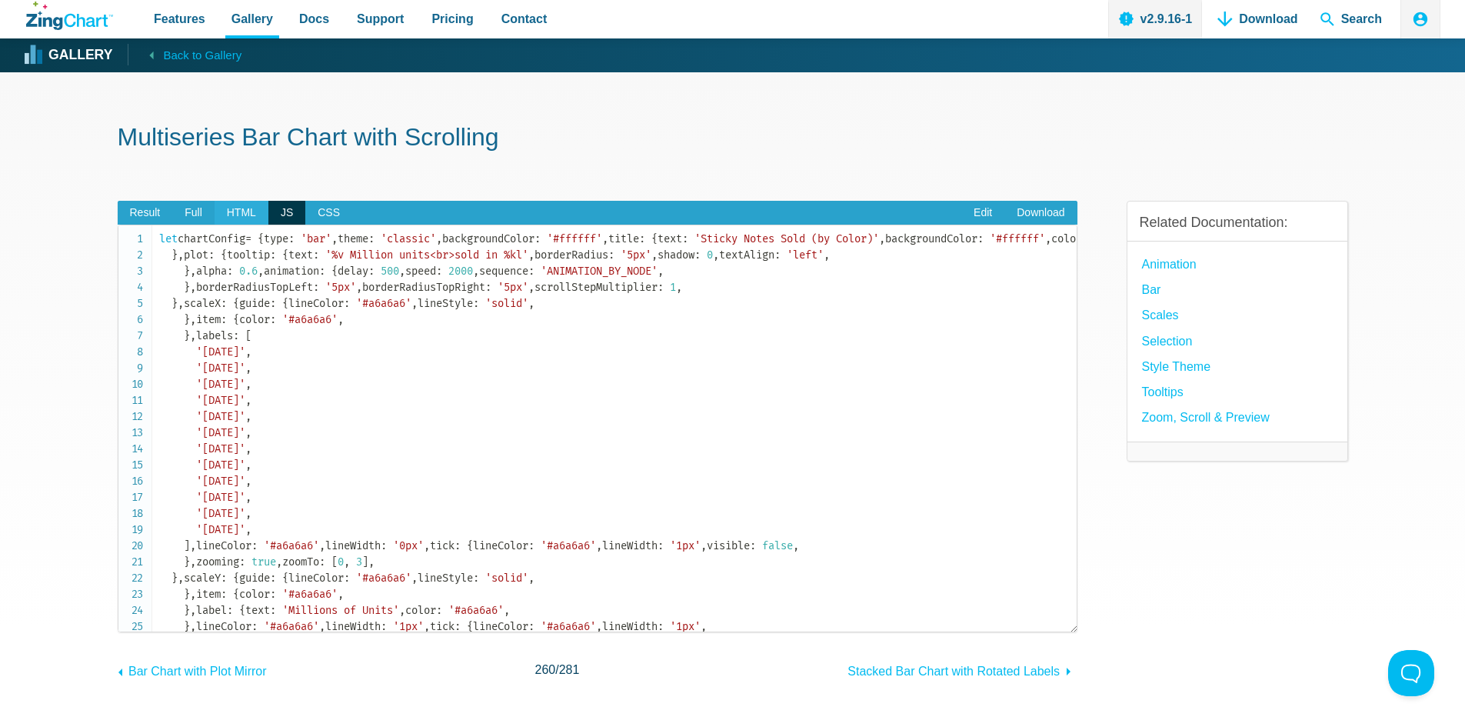
click at [227, 205] on span "HTML" at bounding box center [242, 213] width 54 height 25
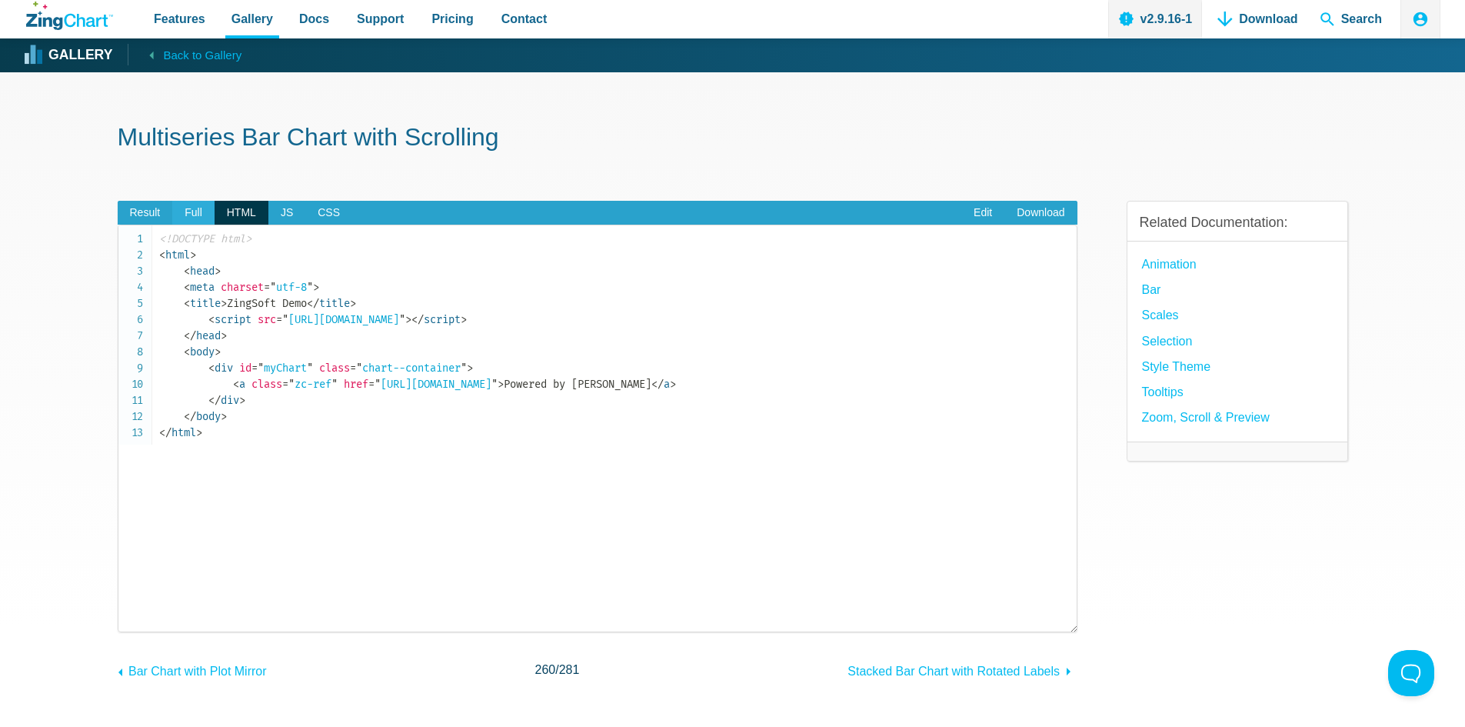
click at [199, 210] on span "Full" at bounding box center [193, 213] width 42 height 25
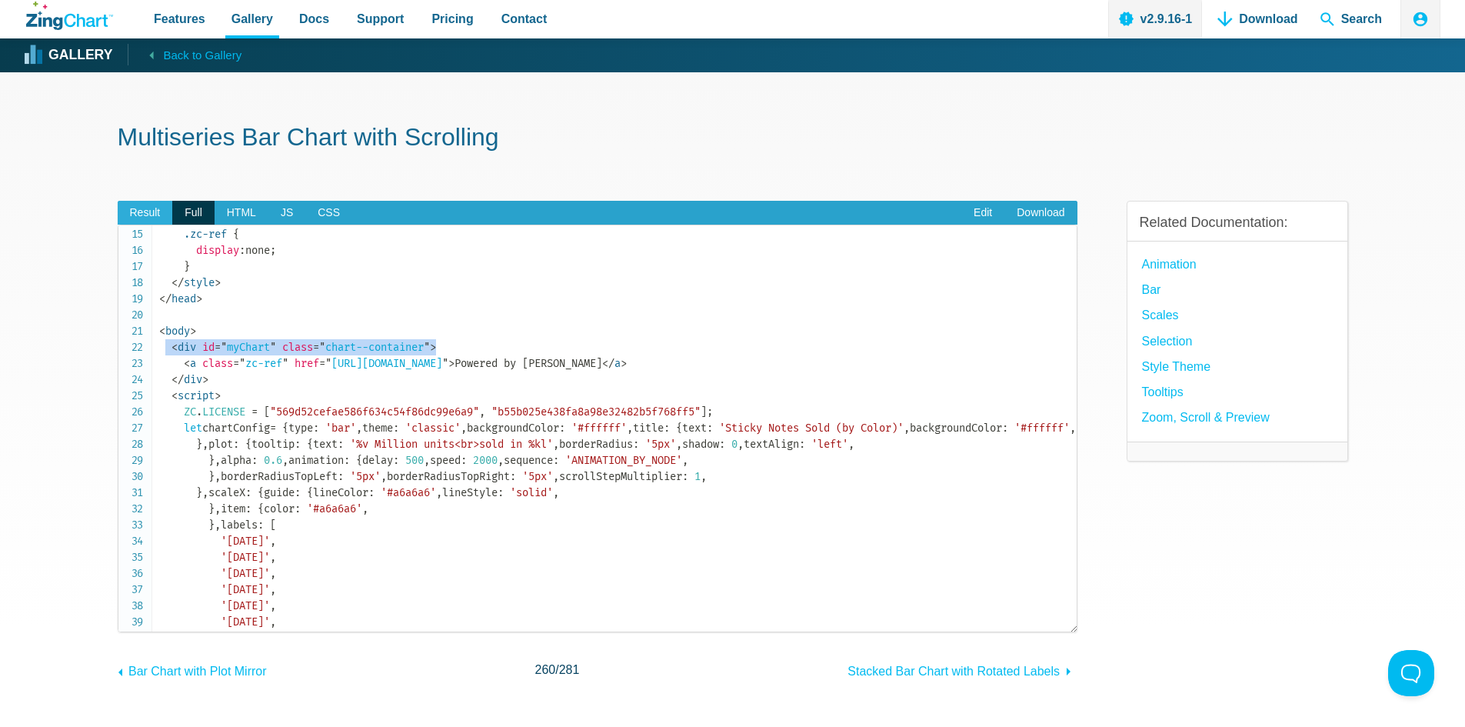
click at [146, 209] on span "Result" at bounding box center [145, 213] width 55 height 25
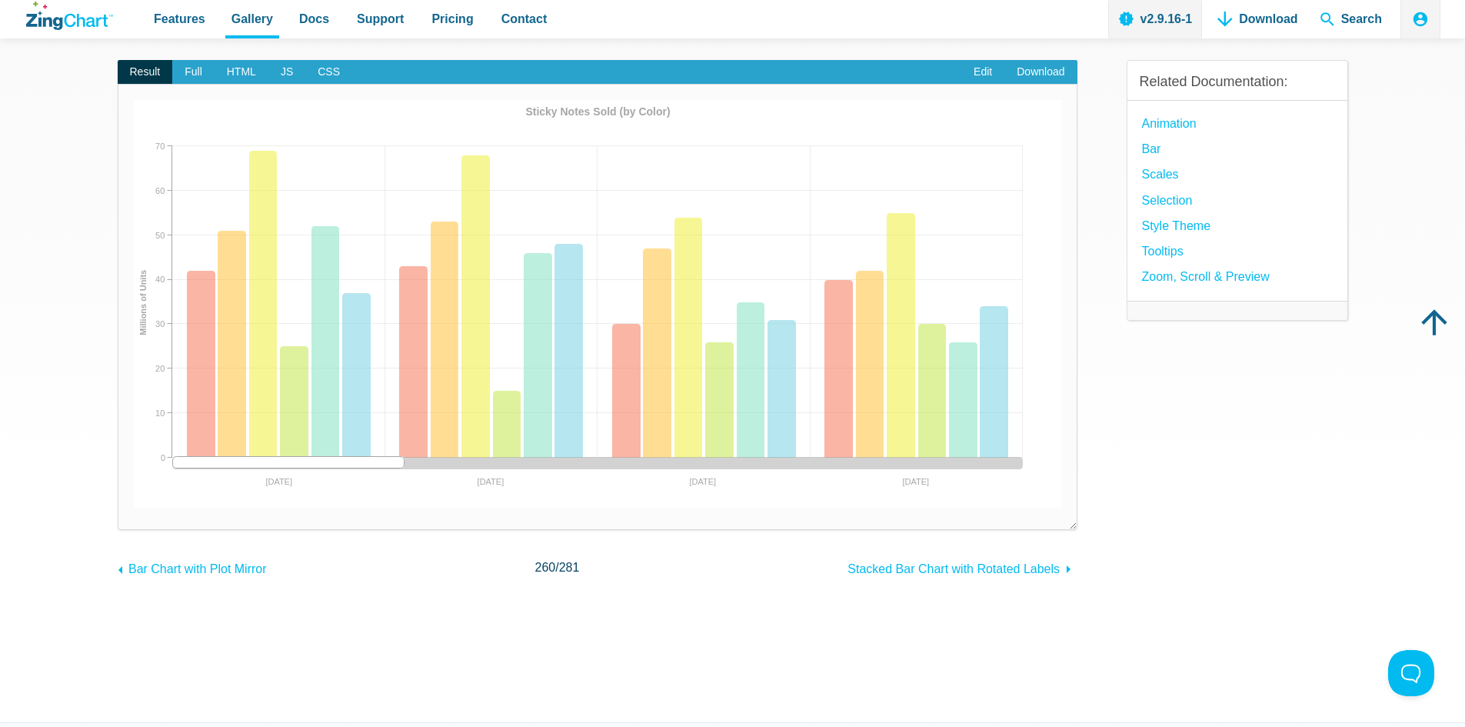
scroll to position [231, 0]
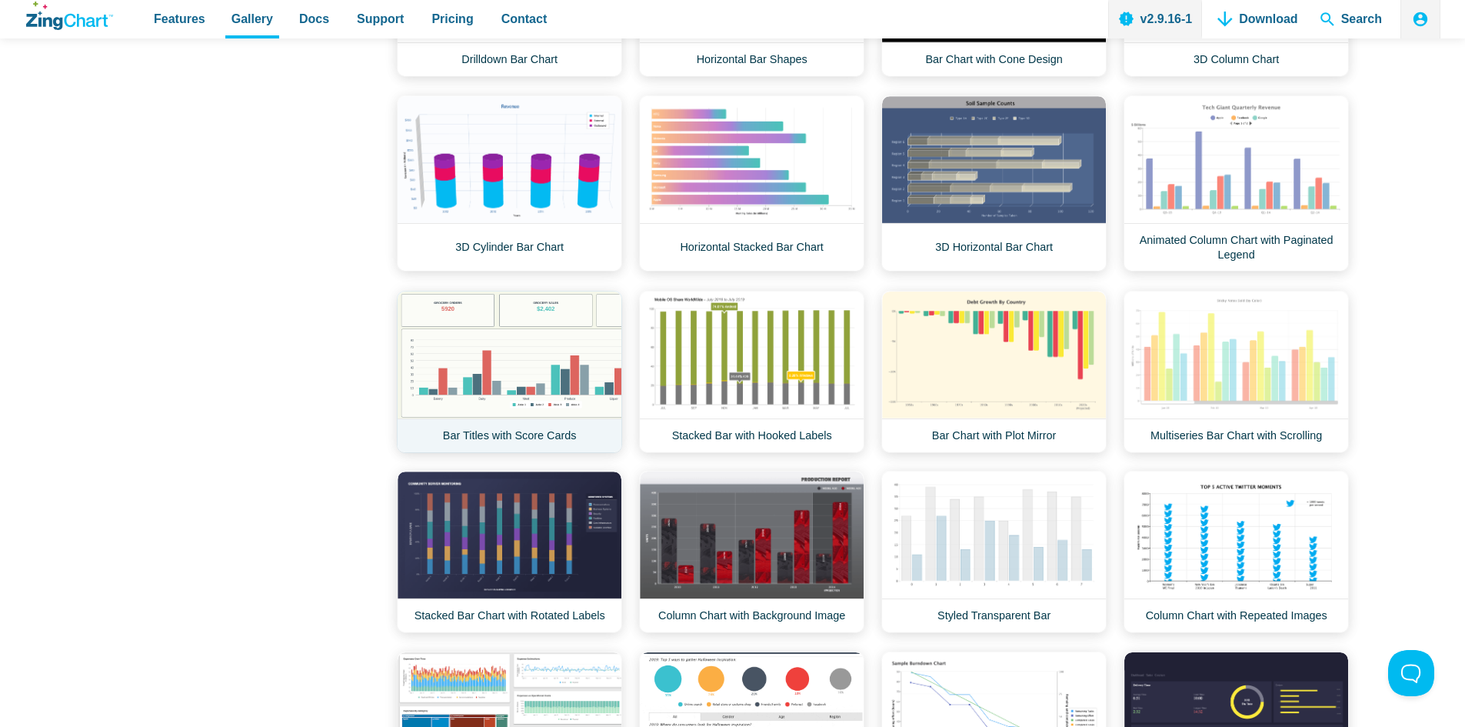
click at [578, 398] on link "Bar Titles with Score Cards" at bounding box center [509, 372] width 225 height 162
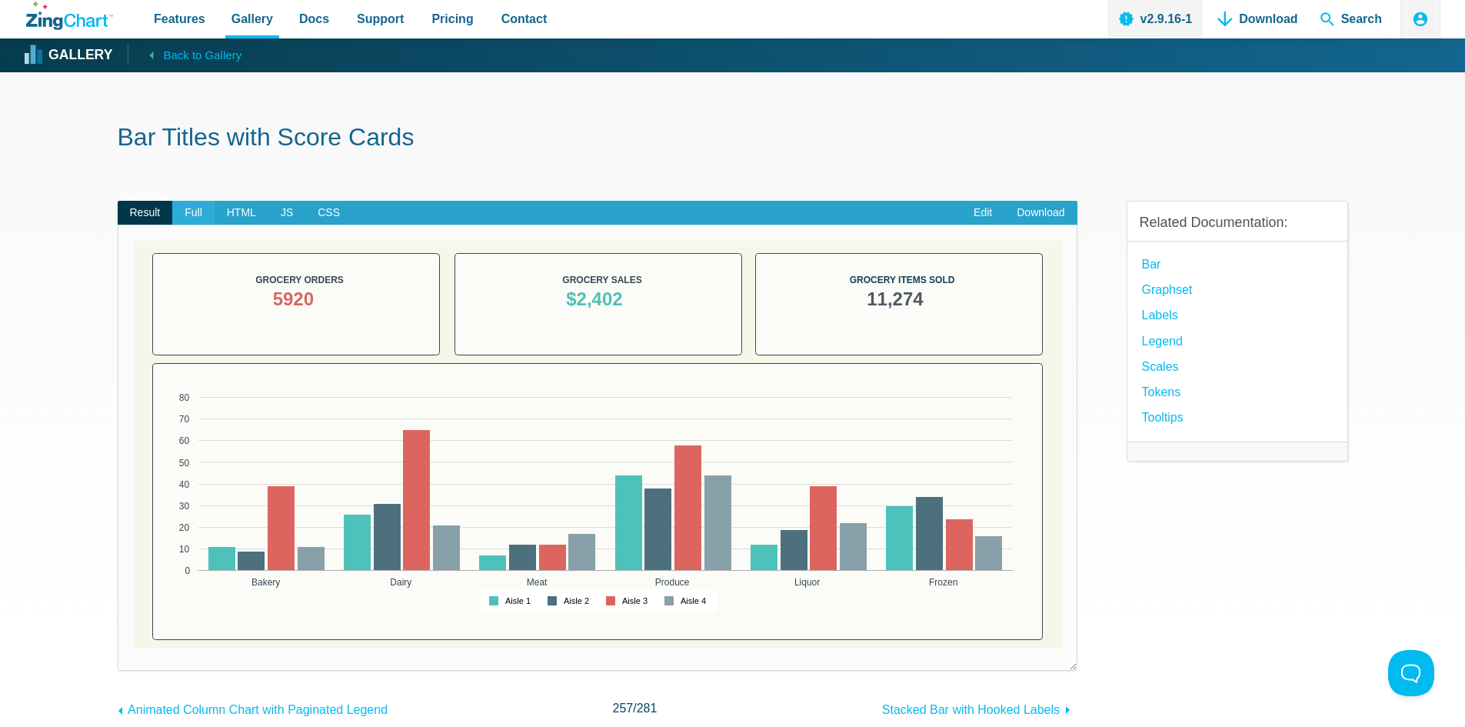
click at [181, 205] on span "Full" at bounding box center [193, 213] width 42 height 25
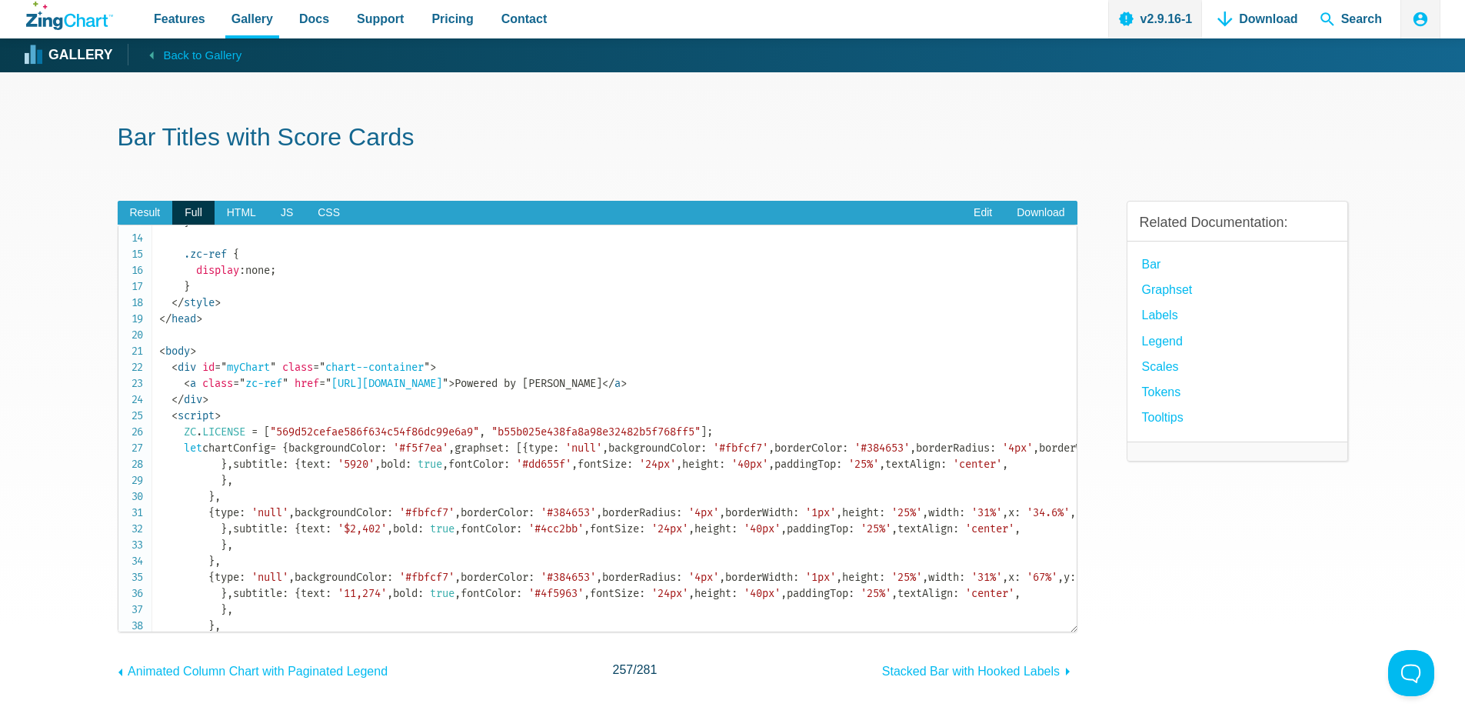
scroll to position [231, 0]
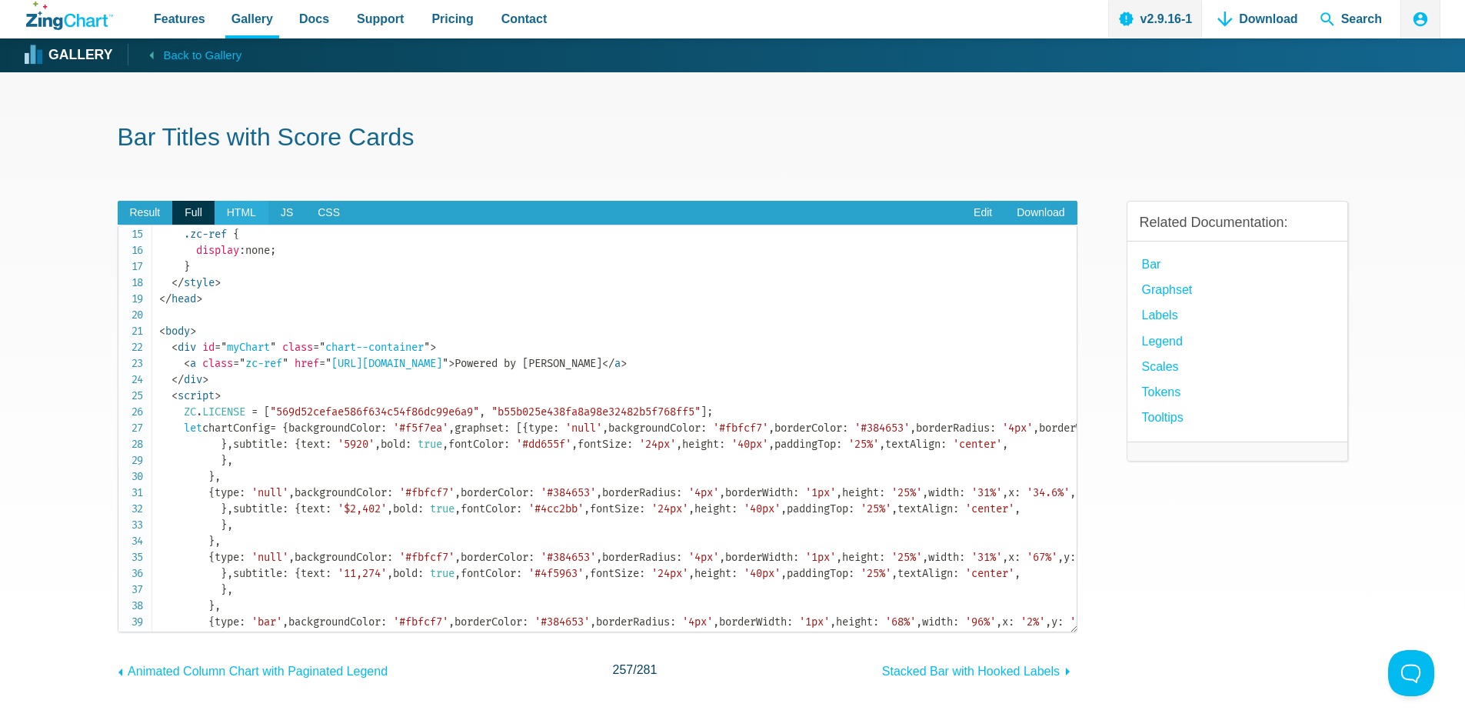
click at [229, 219] on span "HTML" at bounding box center [242, 213] width 54 height 25
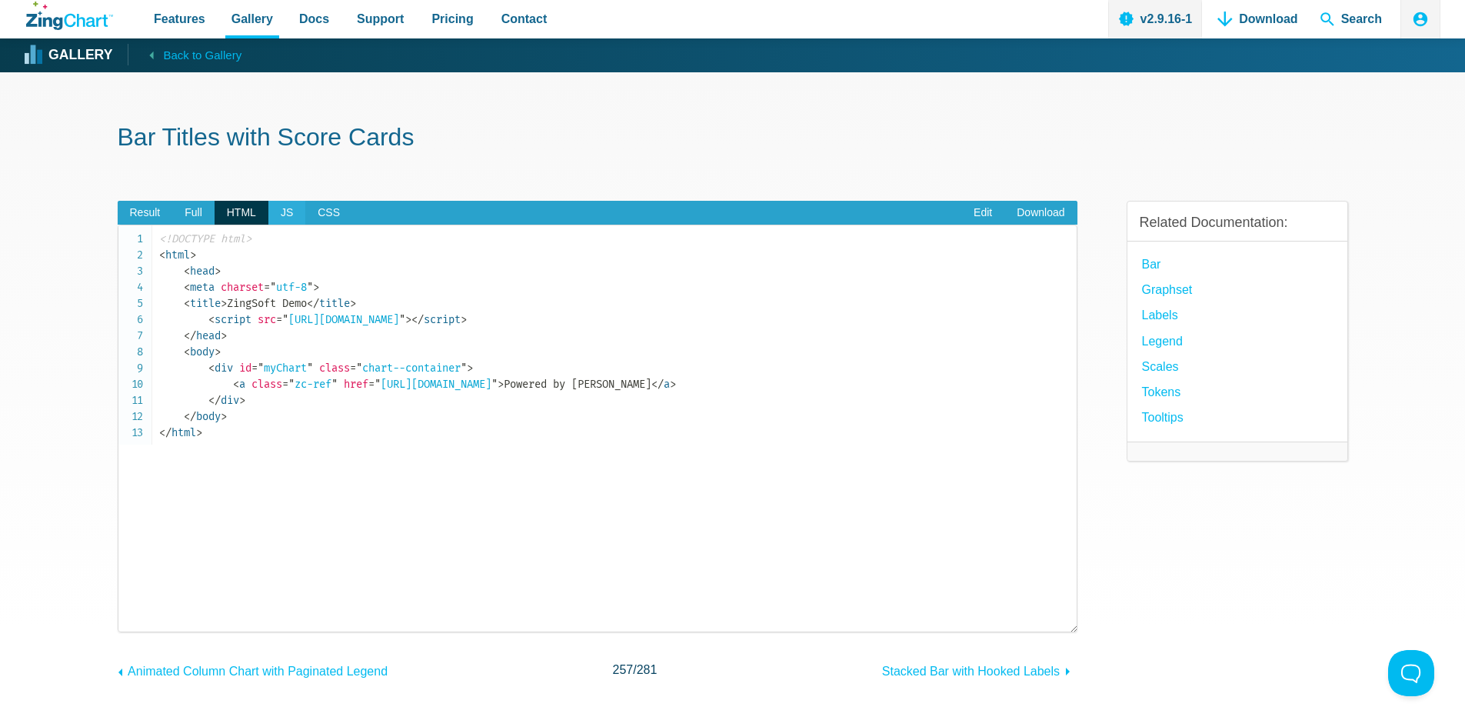
click at [283, 207] on span "JS" at bounding box center [286, 213] width 37 height 25
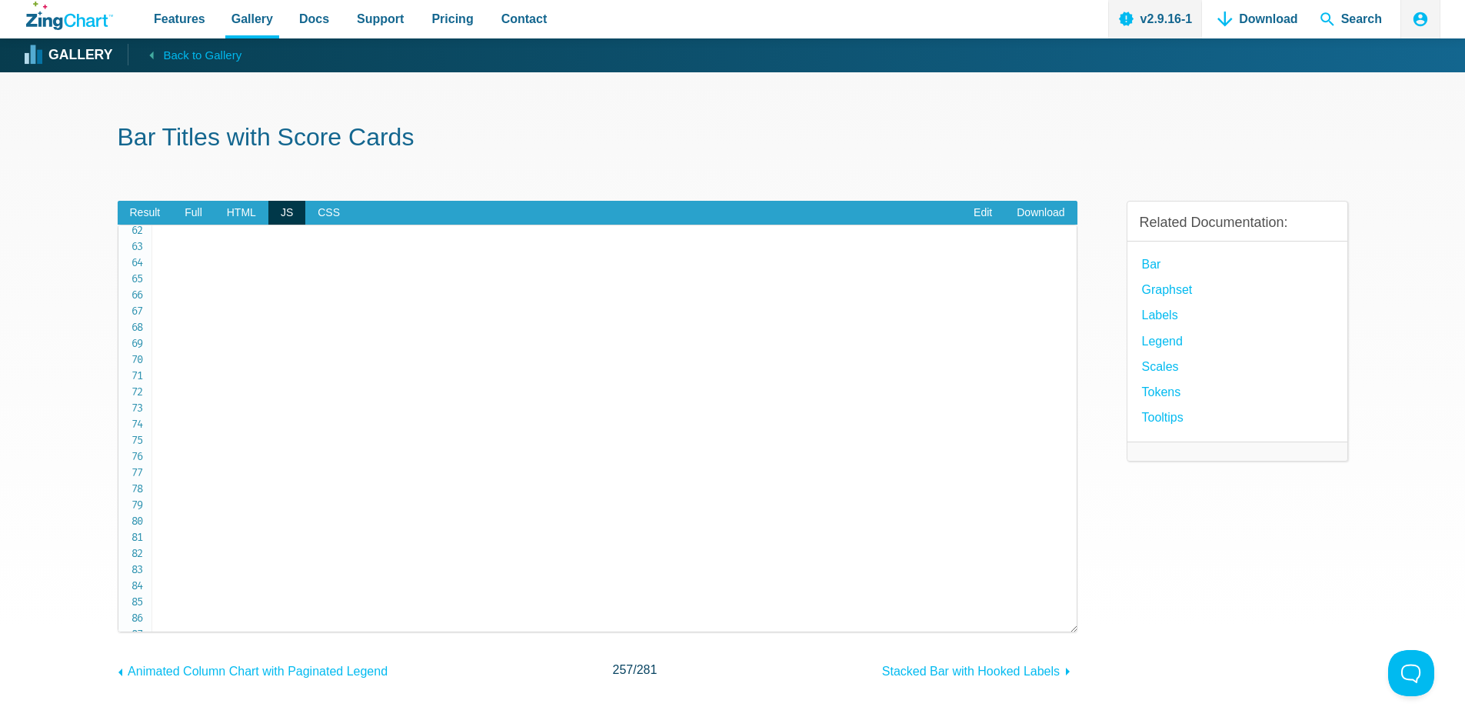
scroll to position [1077, 0]
click at [143, 212] on span "Result" at bounding box center [145, 213] width 55 height 25
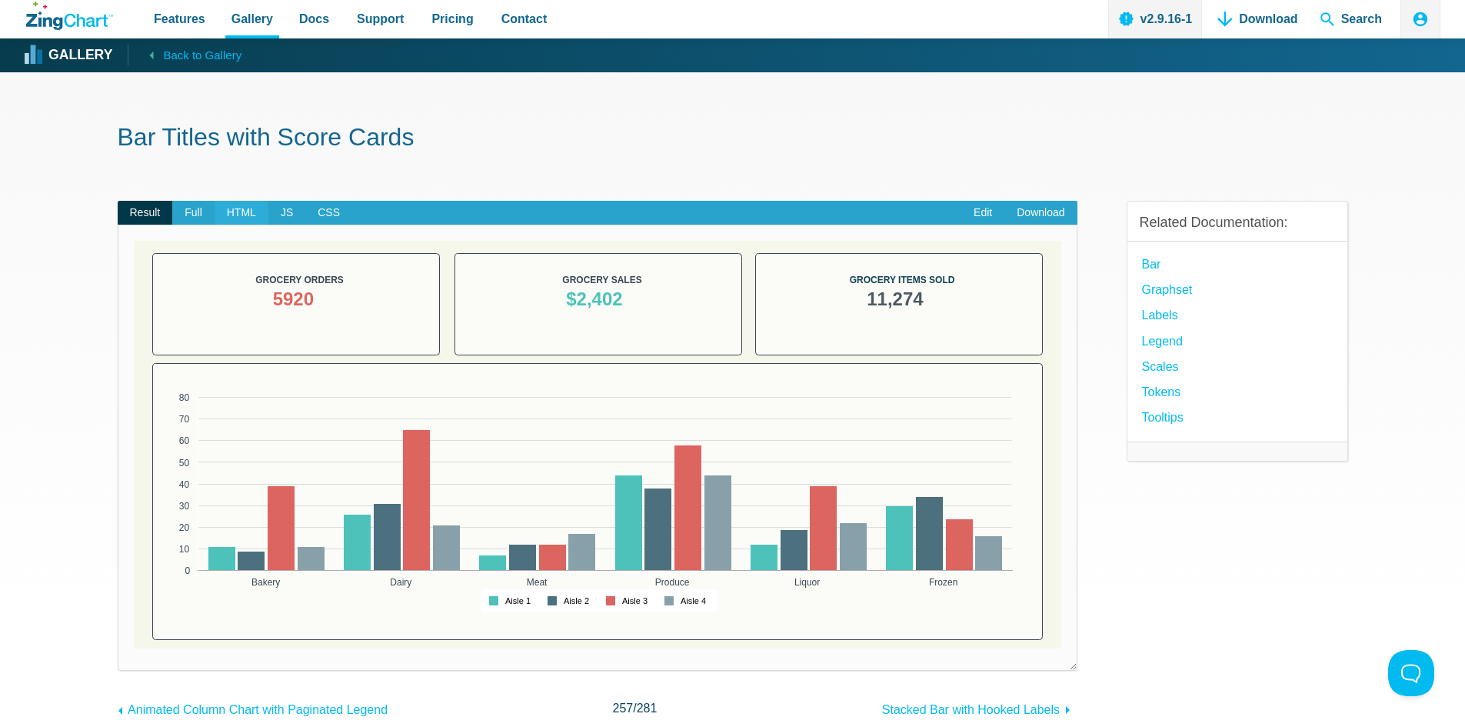
click at [240, 212] on span "HTML" at bounding box center [242, 213] width 54 height 25
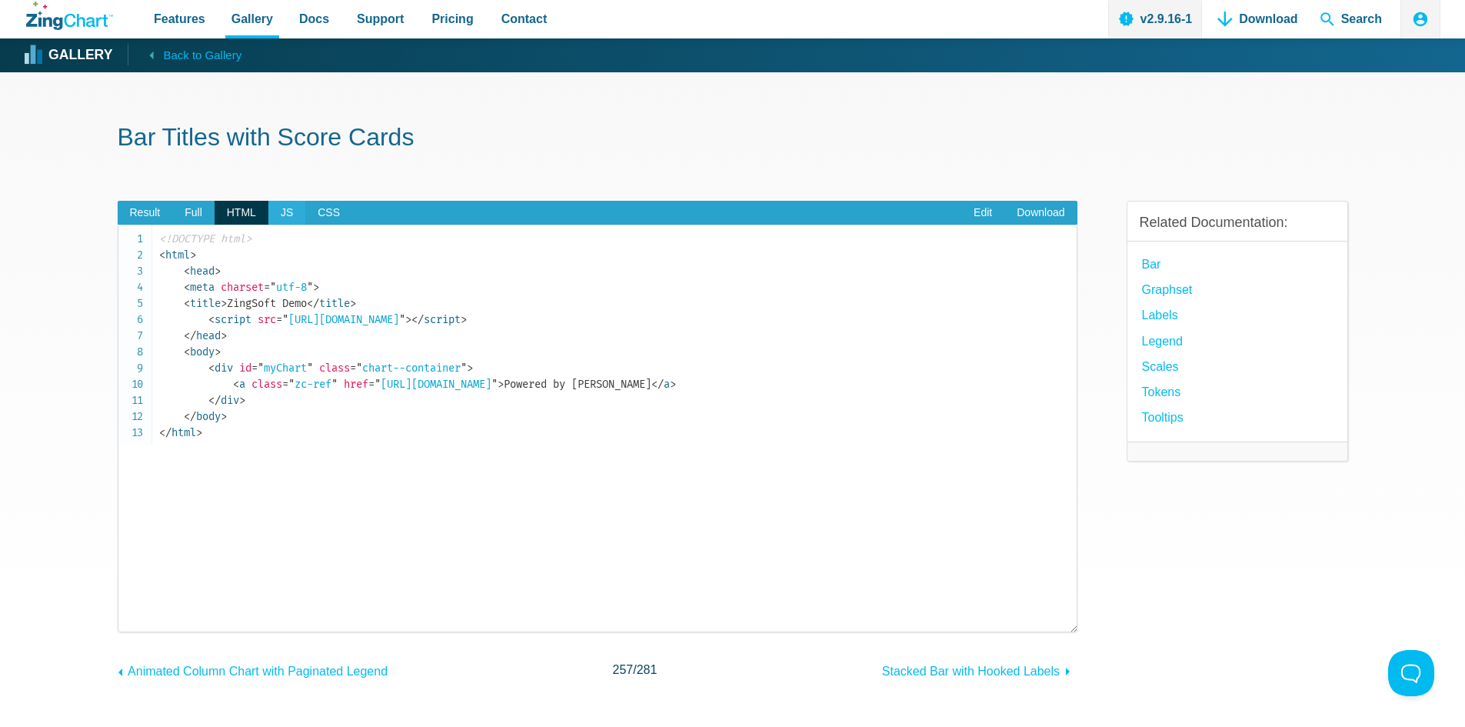
click at [282, 215] on span "JS" at bounding box center [286, 213] width 37 height 25
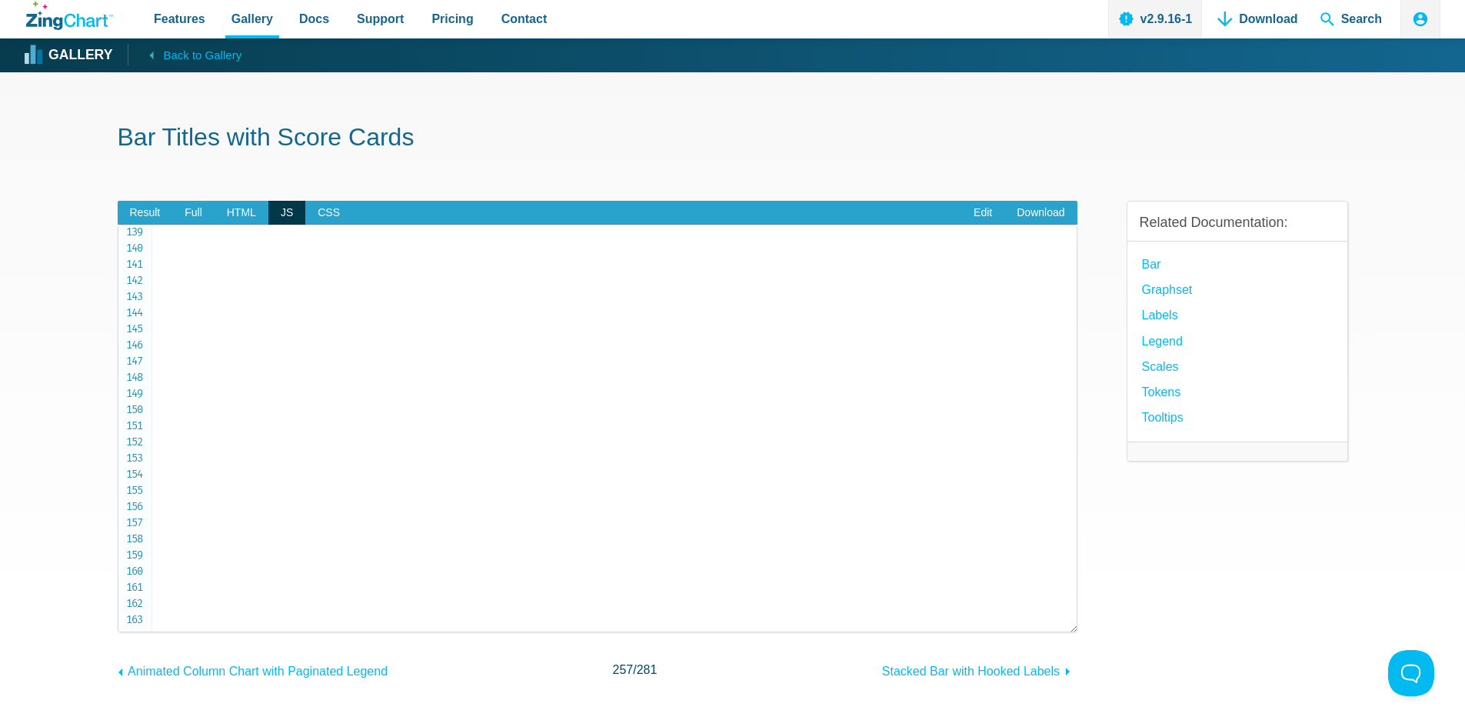
scroll to position [2212, 0]
drag, startPoint x: 220, startPoint y: 468, endPoint x: 398, endPoint y: 496, distance: 179.8
copy code "legendMarker : { borderColor : '#4cc2bb' , } ,"
